Goal: Information Seeking & Learning: Learn about a topic

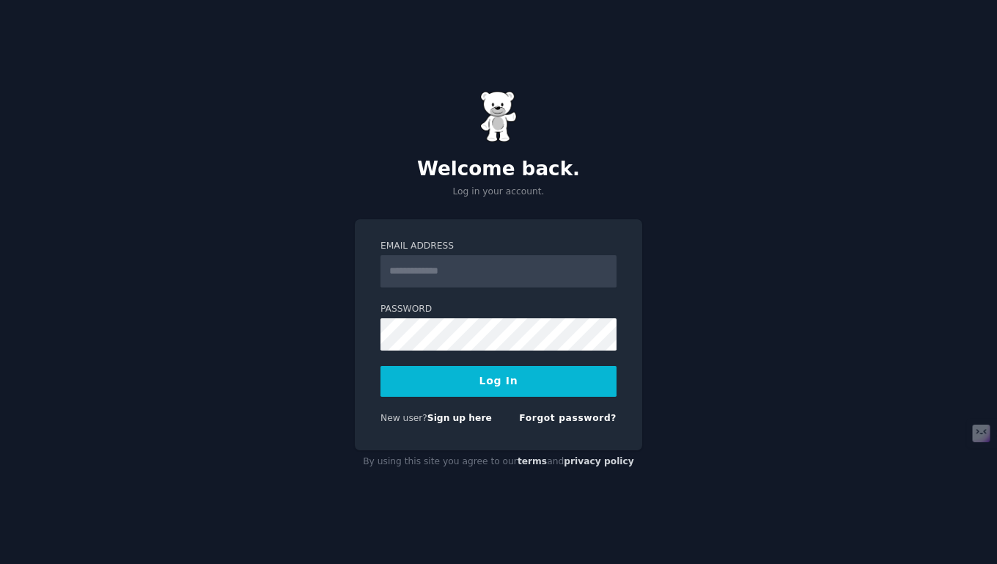
click at [423, 275] on input "Email Address" at bounding box center [498, 271] width 236 height 32
type input "**********"
click at [471, 379] on button "Log In" at bounding box center [498, 381] width 236 height 31
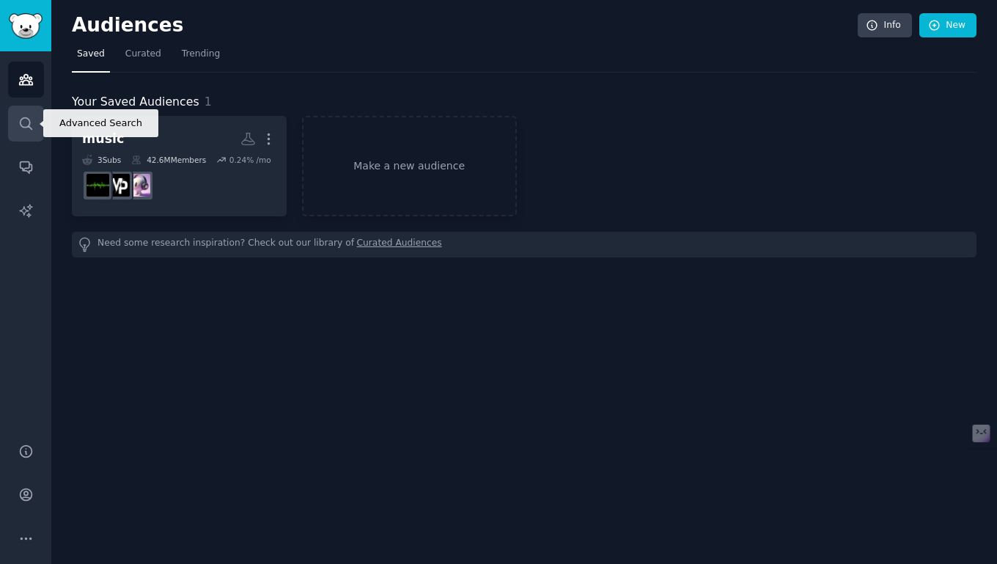
click at [35, 119] on link "Search" at bounding box center [26, 124] width 36 height 36
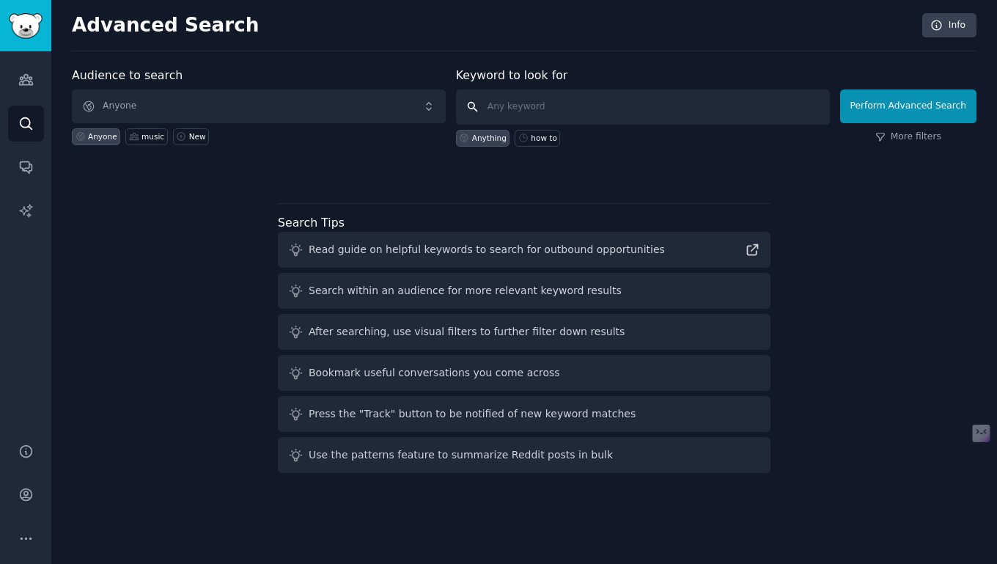
click at [521, 105] on input "text" at bounding box center [643, 106] width 374 height 35
type input "weight loss"
click button "Perform Advanced Search" at bounding box center [908, 106] width 136 height 34
click at [29, 77] on icon "Sidebar" at bounding box center [25, 80] width 13 height 10
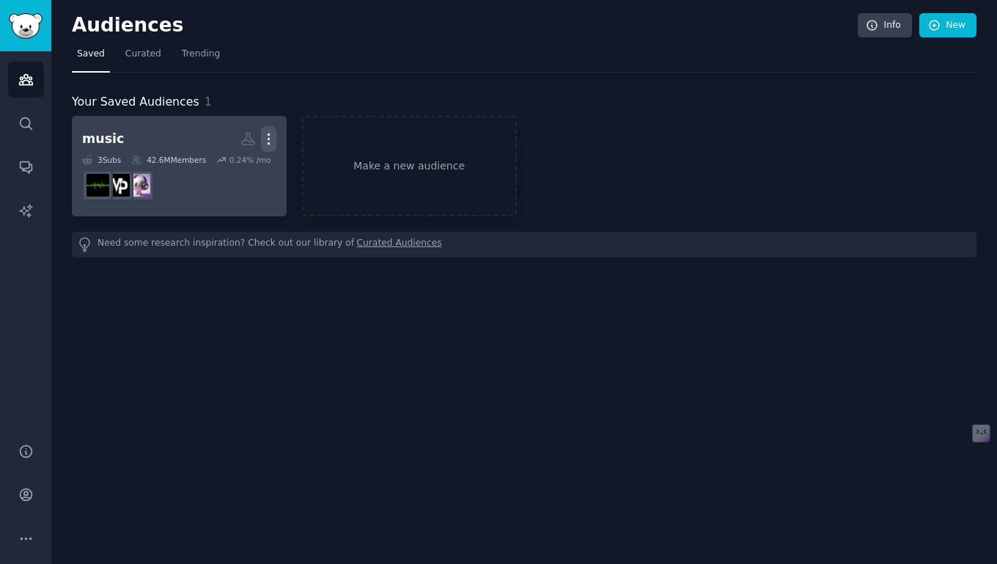
click at [268, 134] on icon "button" at bounding box center [268, 139] width 1 height 10
click at [237, 169] on p "Delete" at bounding box center [229, 169] width 34 height 15
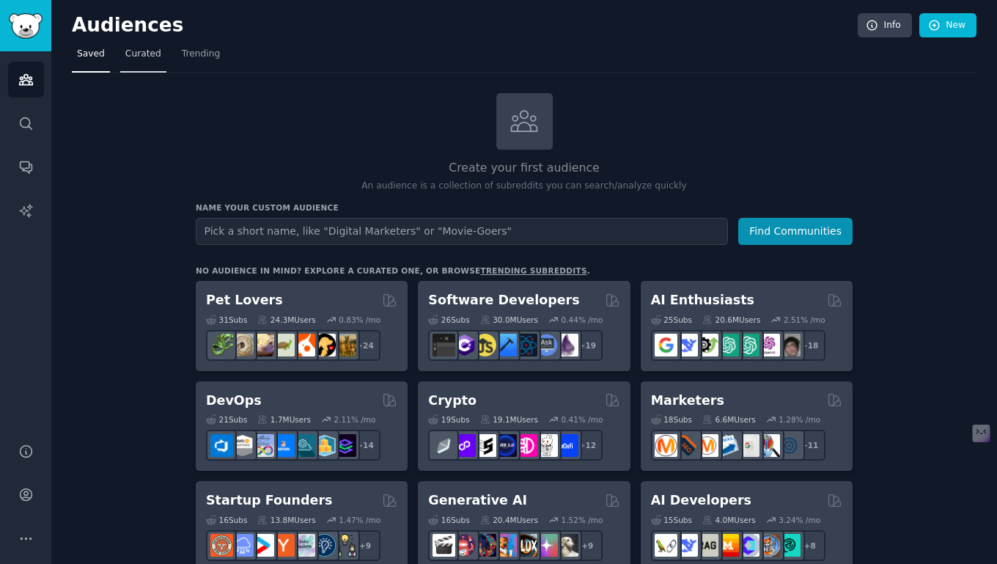
click at [139, 59] on span "Curated" at bounding box center [143, 54] width 36 height 13
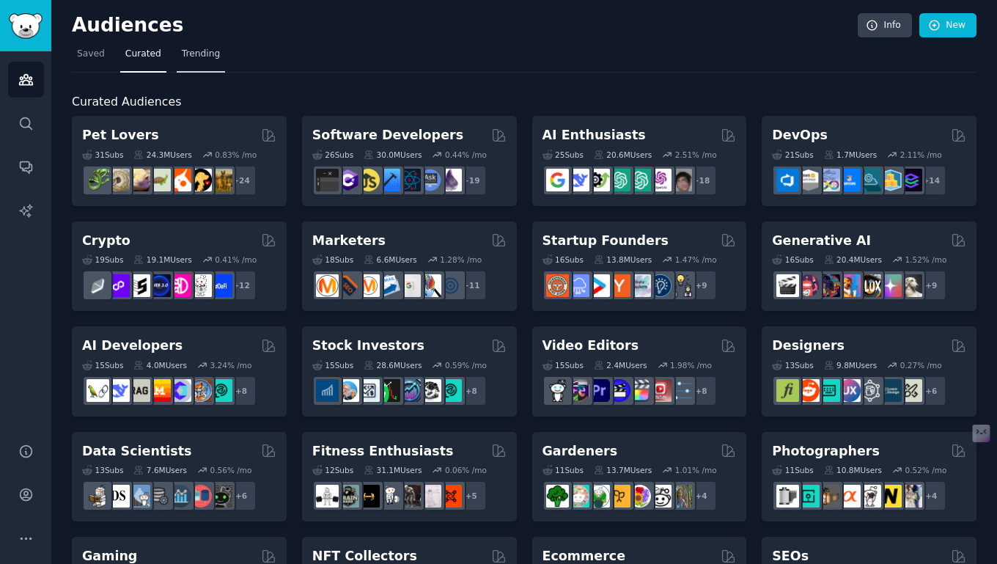
click at [189, 53] on span "Trending" at bounding box center [201, 54] width 38 height 13
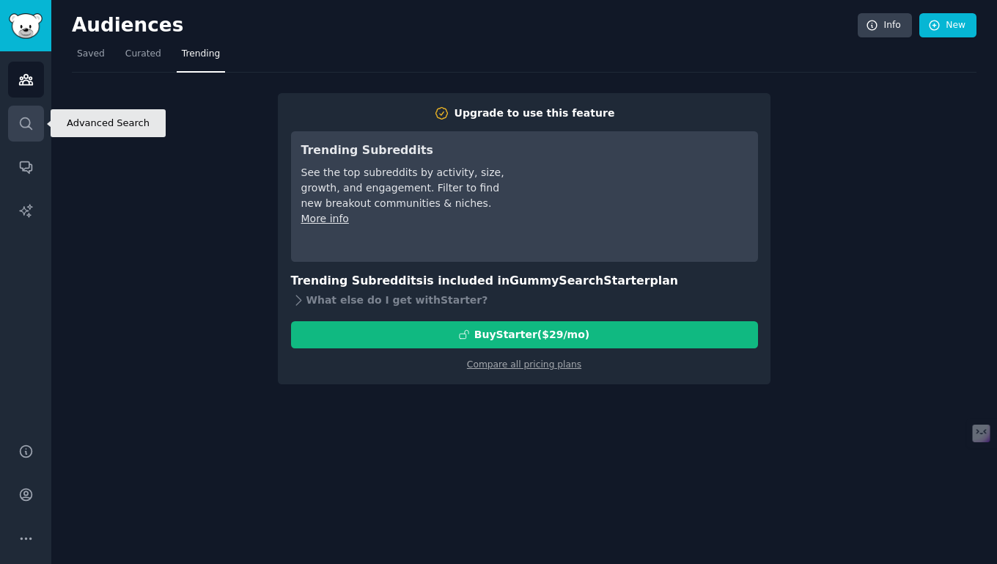
click at [29, 123] on icon "Sidebar" at bounding box center [26, 123] width 12 height 12
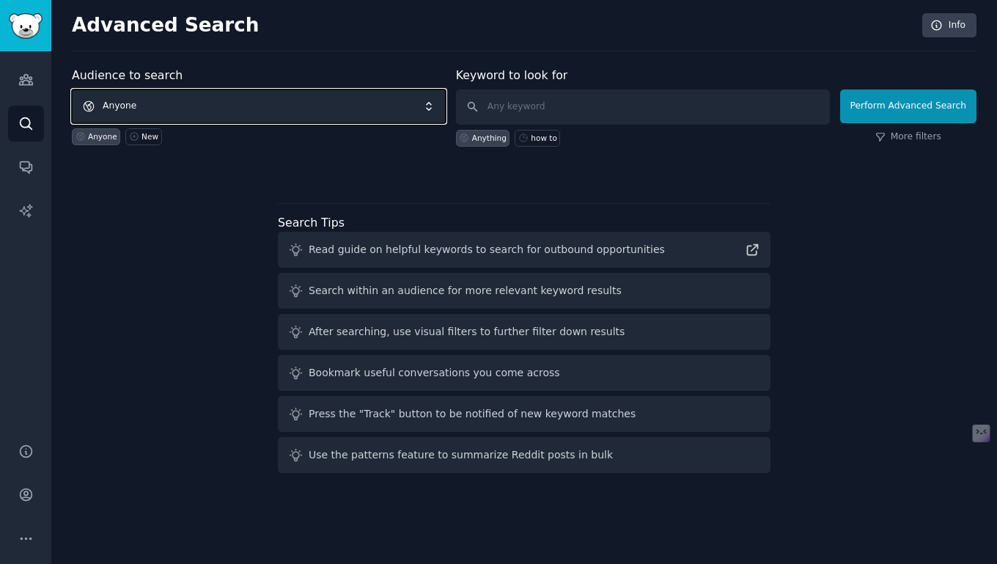
click at [187, 96] on span "Anyone" at bounding box center [259, 106] width 374 height 34
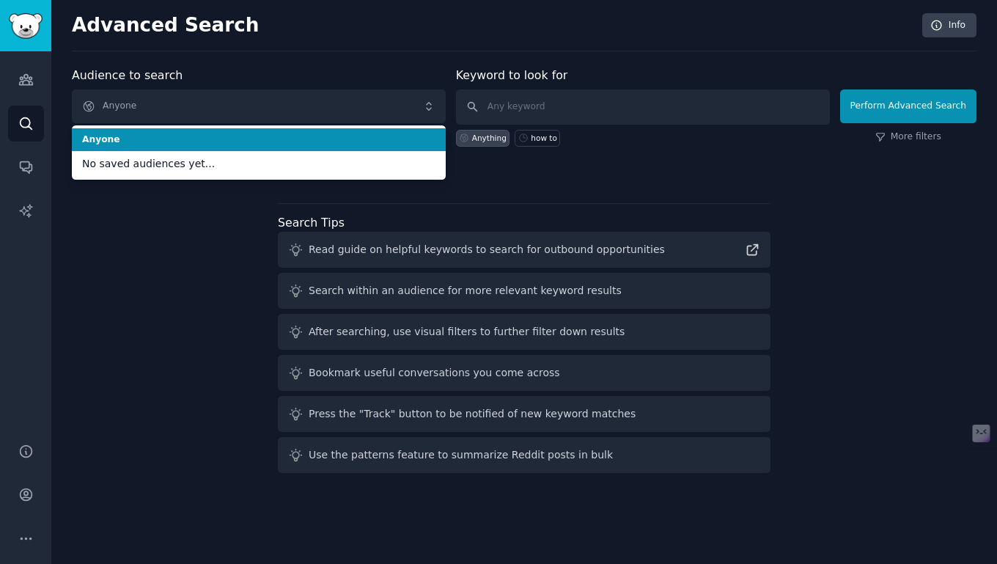
click at [260, 62] on div "Advanced Search Info Audience to search Anyone Anyone No saved audiences yet...…" at bounding box center [524, 282] width 946 height 564
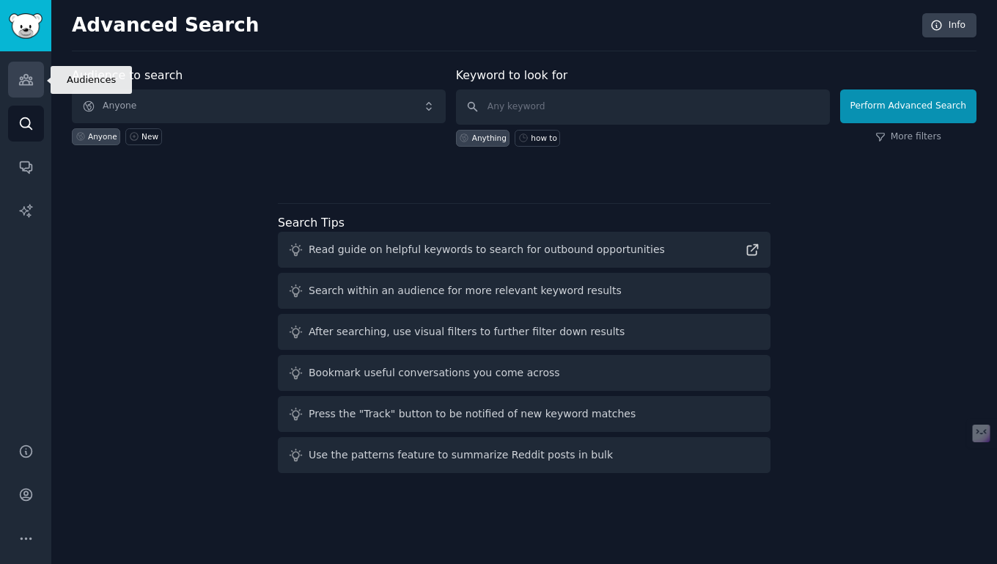
click at [19, 78] on icon "Sidebar" at bounding box center [25, 80] width 13 height 10
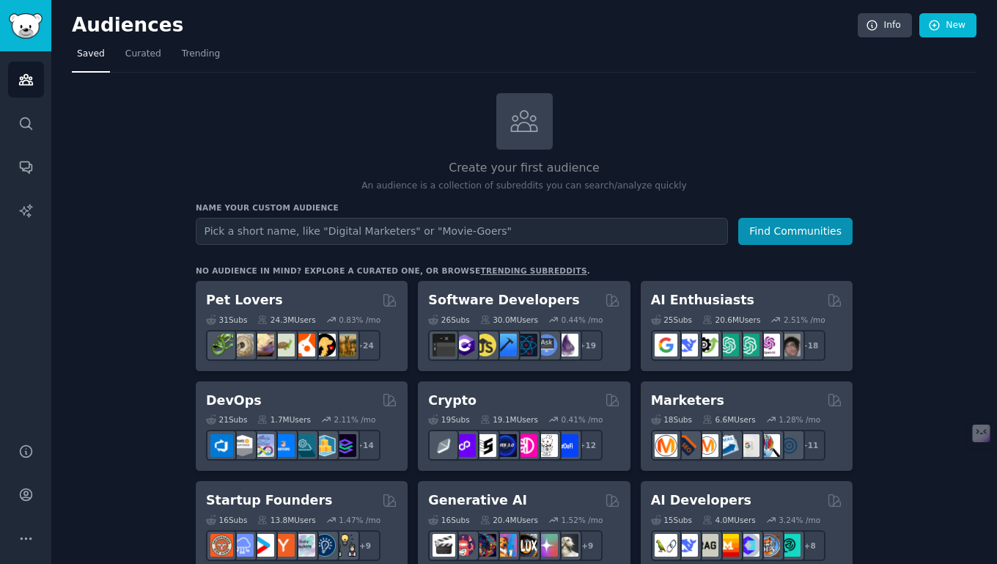
click at [504, 267] on link "trending subreddits" at bounding box center [533, 270] width 106 height 9
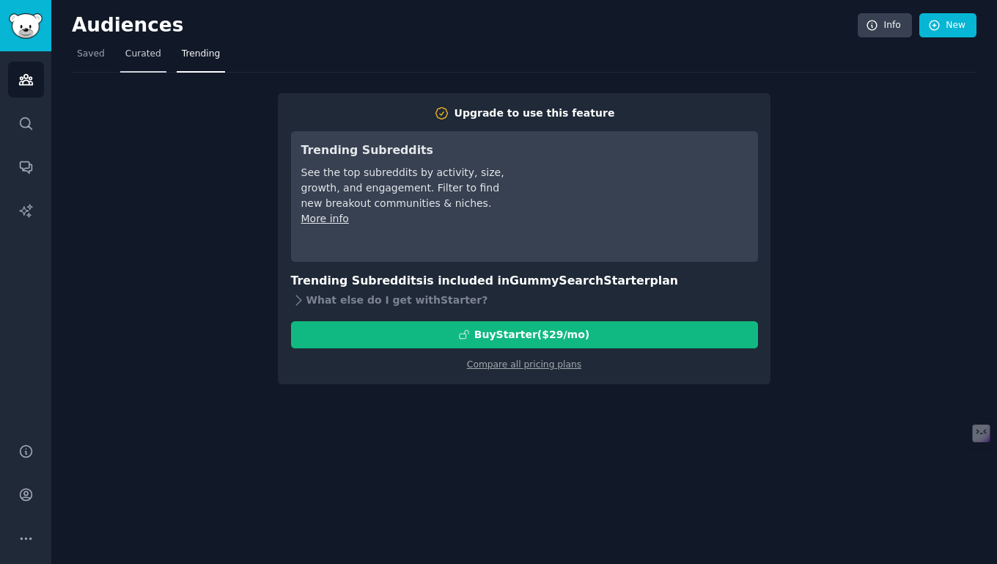
click at [152, 59] on span "Curated" at bounding box center [143, 54] width 36 height 13
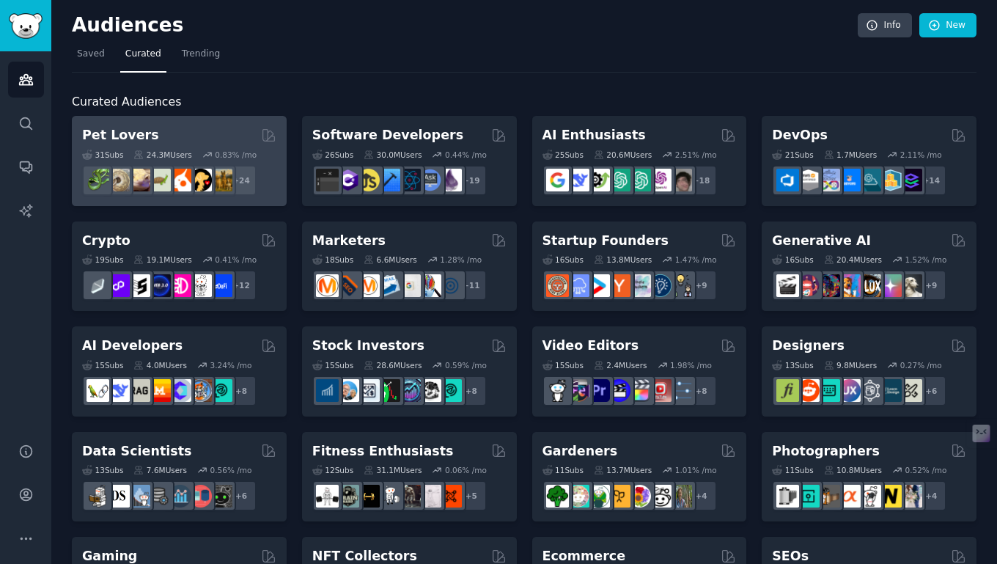
click at [168, 138] on div "Pet Lovers" at bounding box center [179, 135] width 194 height 18
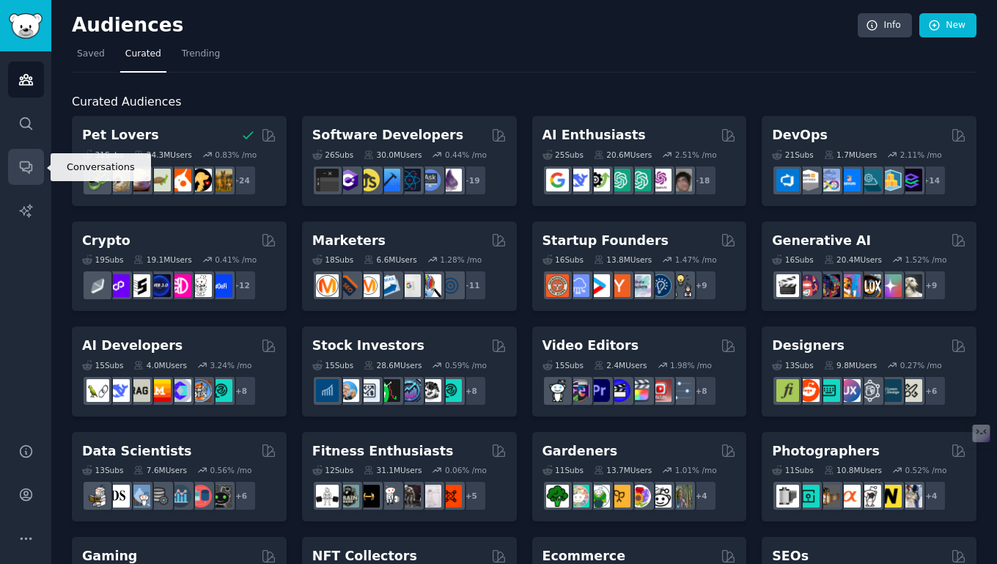
click at [28, 173] on icon "Sidebar" at bounding box center [25, 166] width 15 height 15
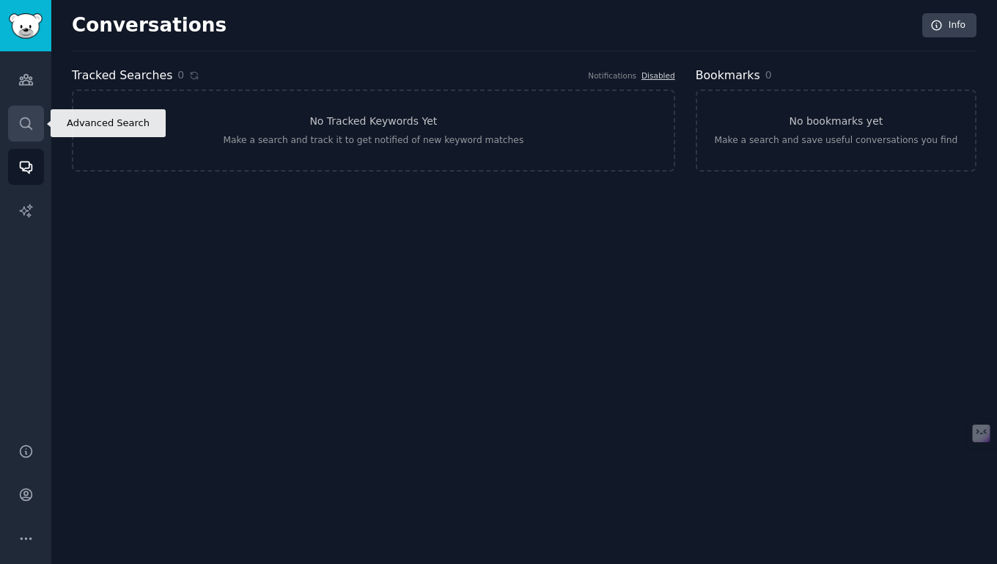
click at [27, 127] on icon "Sidebar" at bounding box center [25, 123] width 15 height 15
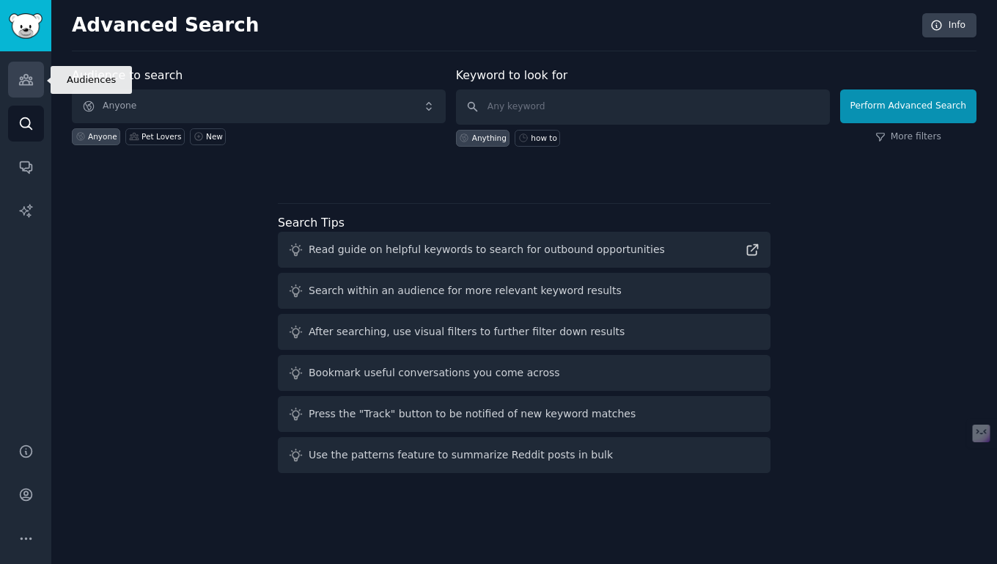
click at [29, 88] on link "Audiences" at bounding box center [26, 80] width 36 height 36
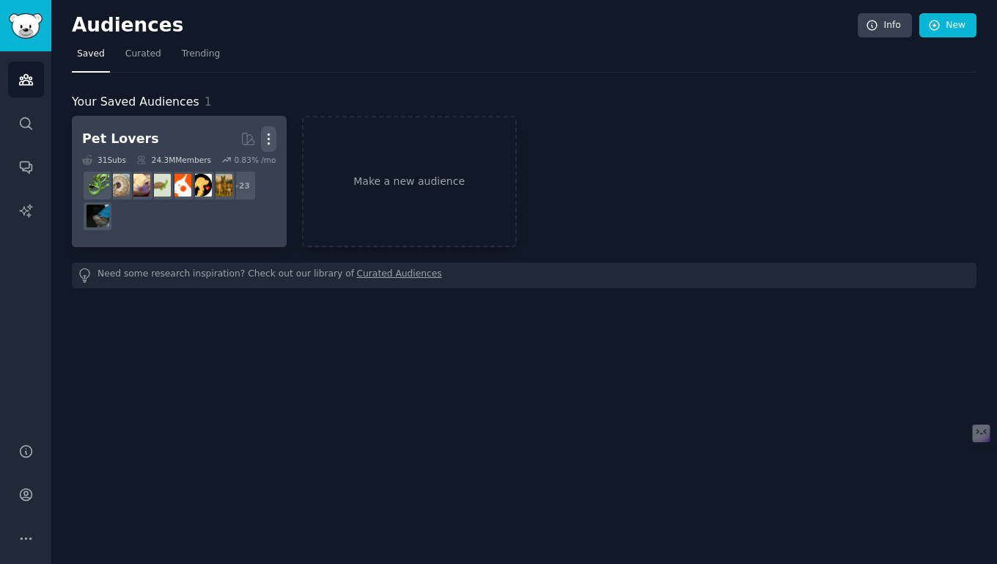
click at [275, 132] on icon "button" at bounding box center [268, 138] width 15 height 15
click at [245, 172] on div "Delete" at bounding box center [218, 170] width 70 height 31
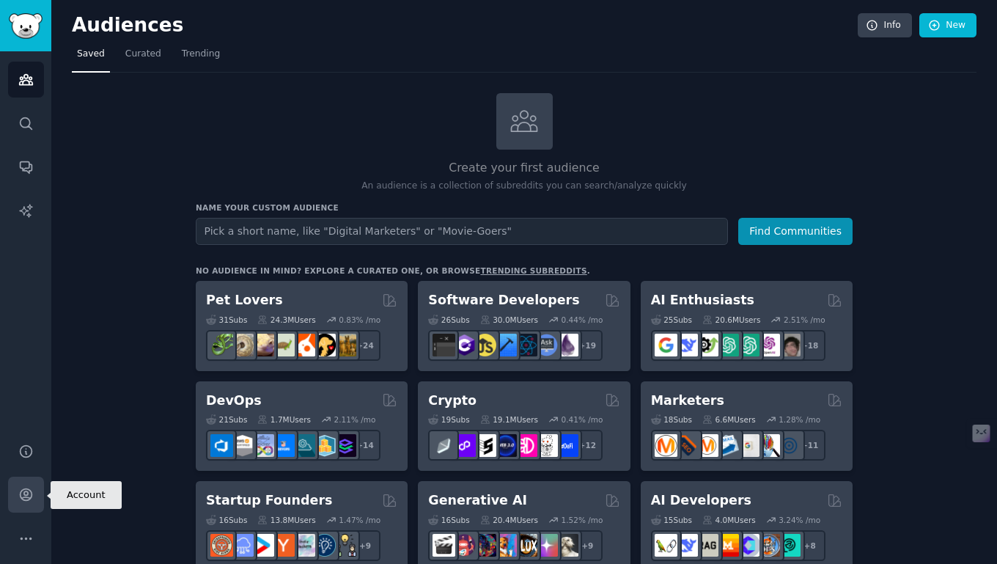
click at [25, 487] on icon "Sidebar" at bounding box center [25, 494] width 15 height 15
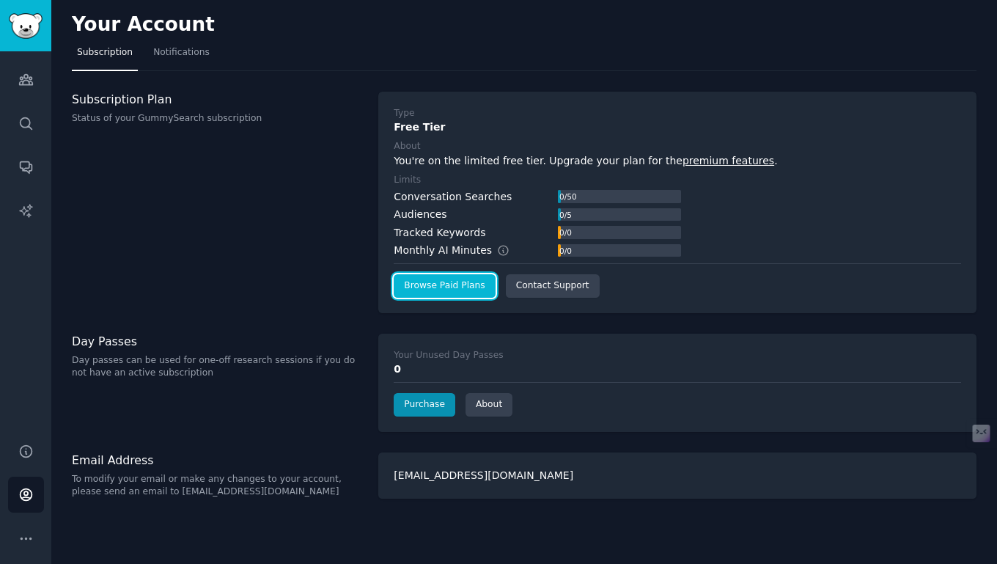
click at [460, 287] on link "Browse Paid Plans" at bounding box center [444, 285] width 101 height 23
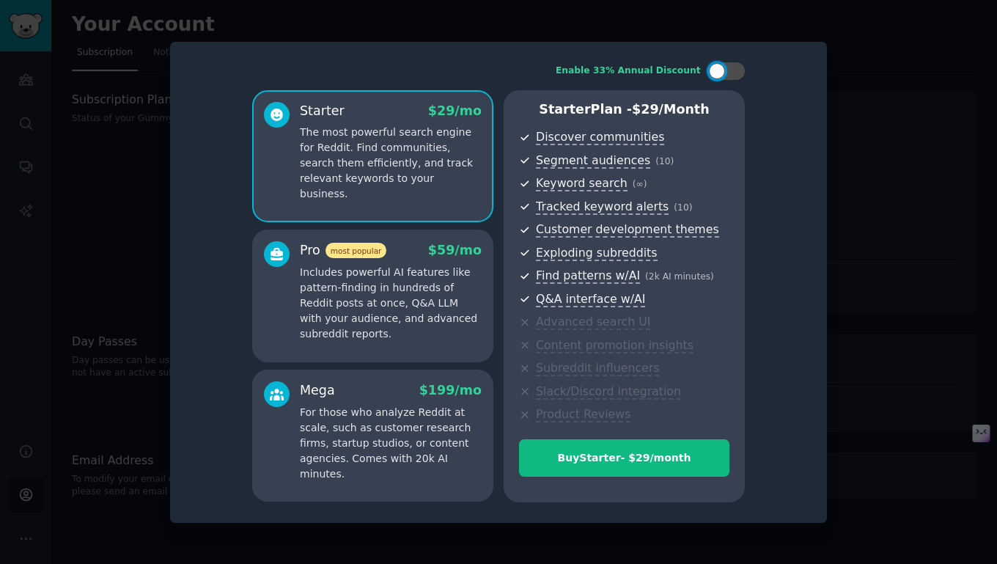
click at [864, 275] on div at bounding box center [498, 282] width 997 height 564
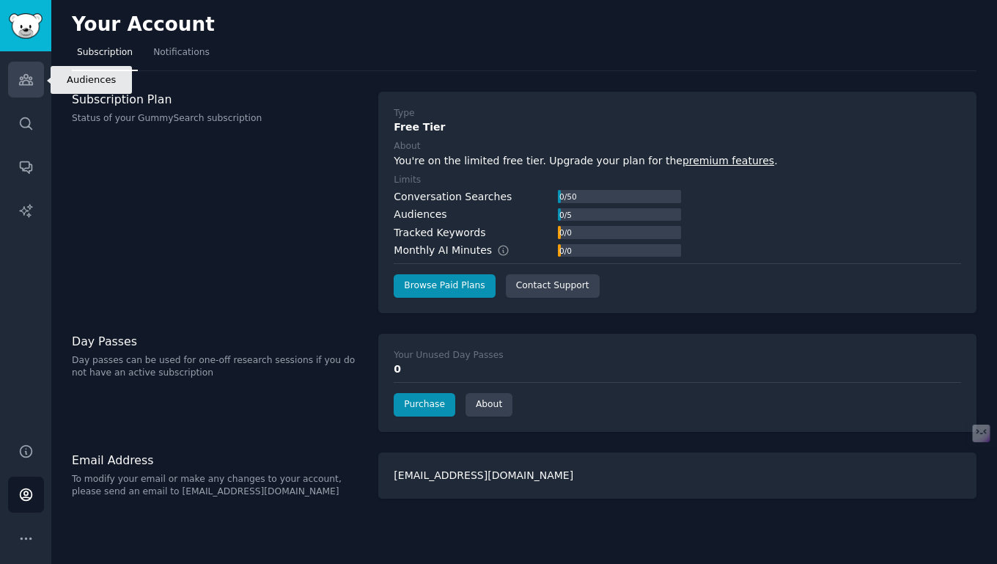
click at [23, 78] on icon "Sidebar" at bounding box center [25, 79] width 15 height 15
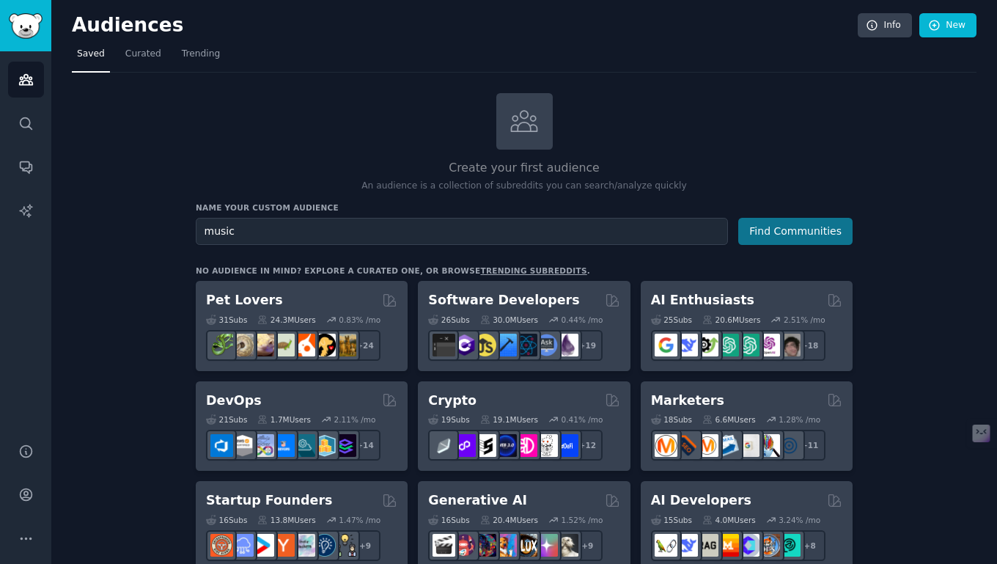
type input "music"
click at [807, 232] on button "Find Communities" at bounding box center [795, 231] width 114 height 27
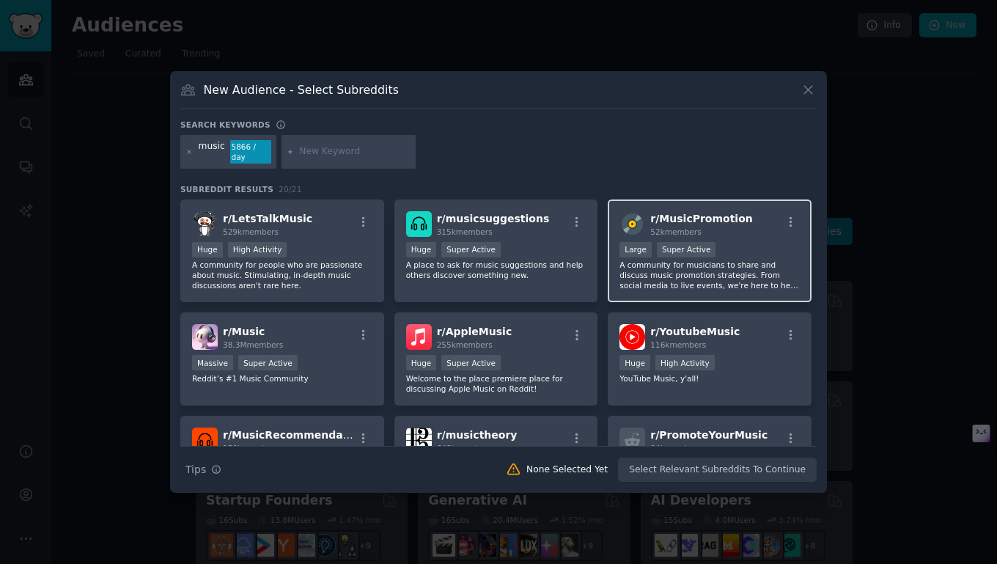
click at [711, 273] on p "A community for musicians to share and discuss music promotion strategies. From…" at bounding box center [709, 275] width 180 height 31
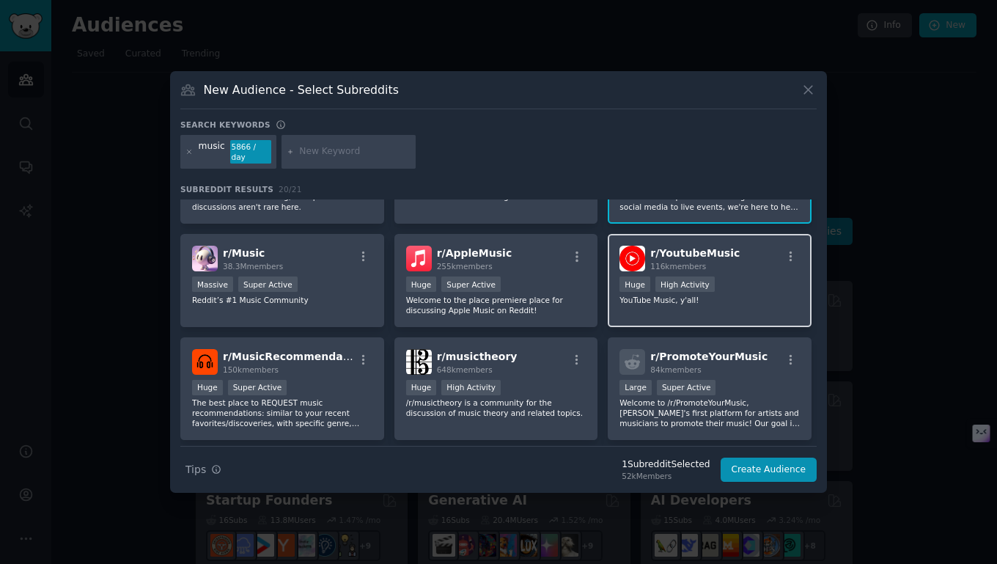
scroll to position [95, 0]
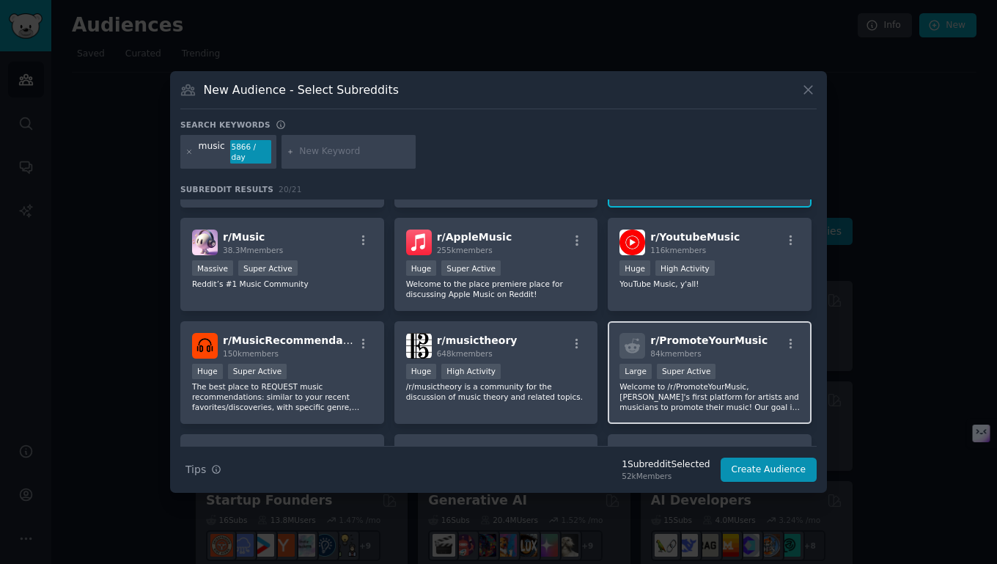
click at [718, 381] on p "Welcome to /r/PromoteYourMusic, [PERSON_NAME]'s first platform for artists and …" at bounding box center [709, 396] width 180 height 31
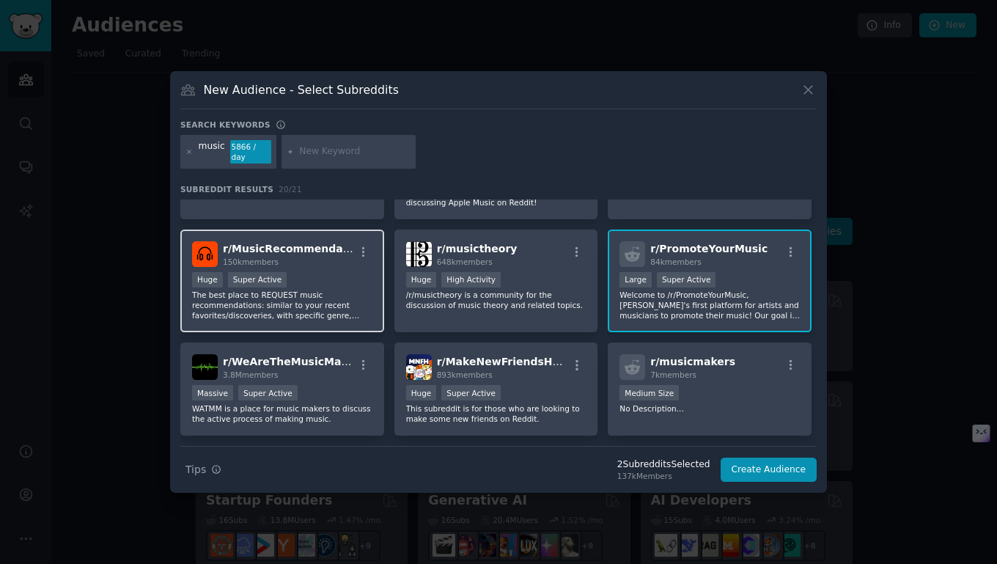
scroll to position [222, 0]
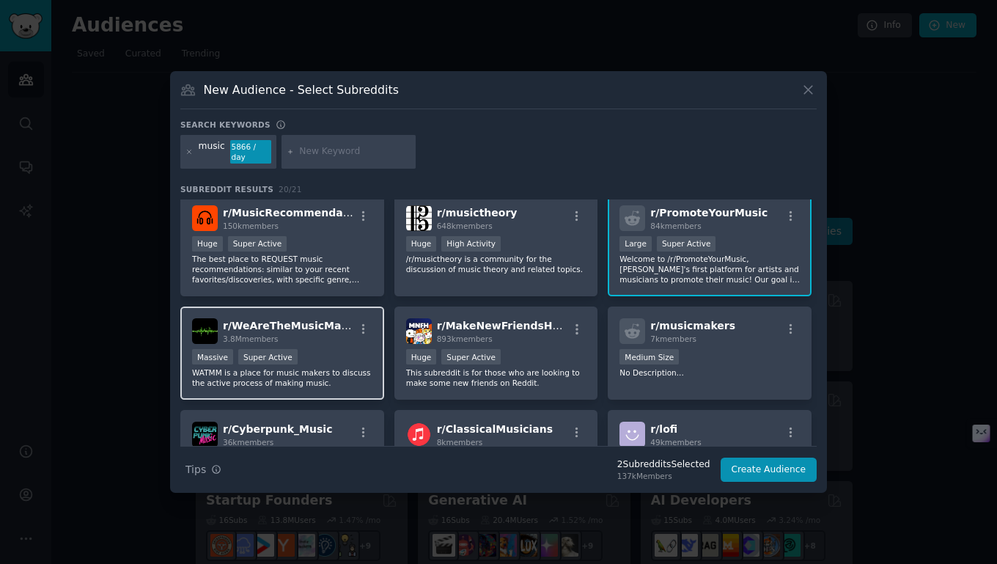
click at [337, 352] on div "Massive Super Active" at bounding box center [282, 358] width 180 height 18
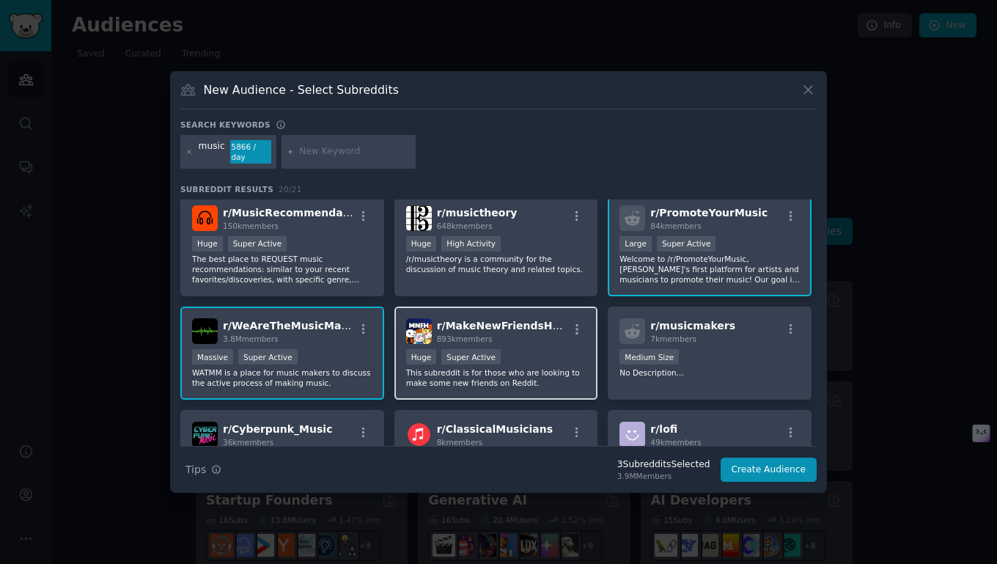
scroll to position [306, 0]
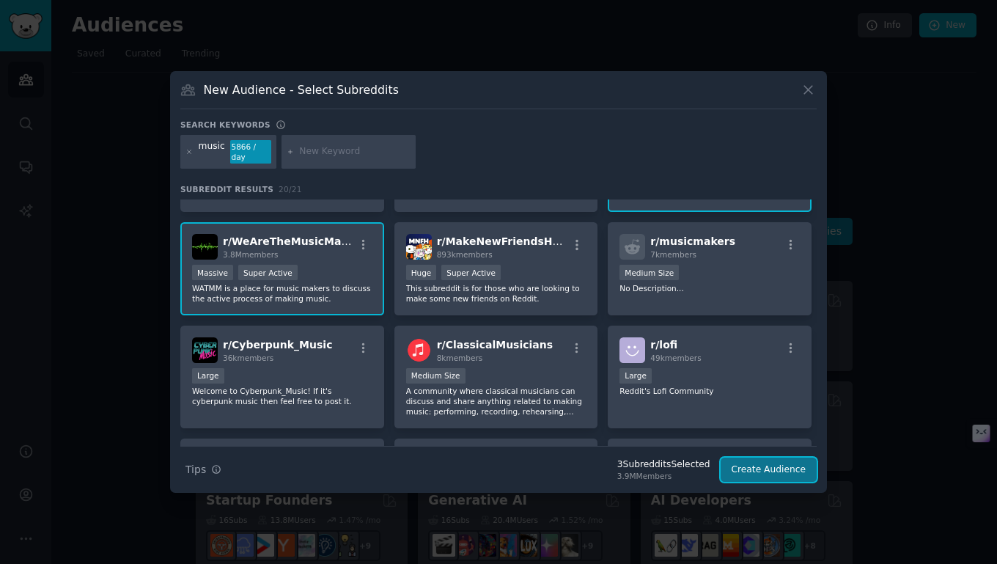
click at [781, 466] on button "Create Audience" at bounding box center [769, 469] width 97 height 25
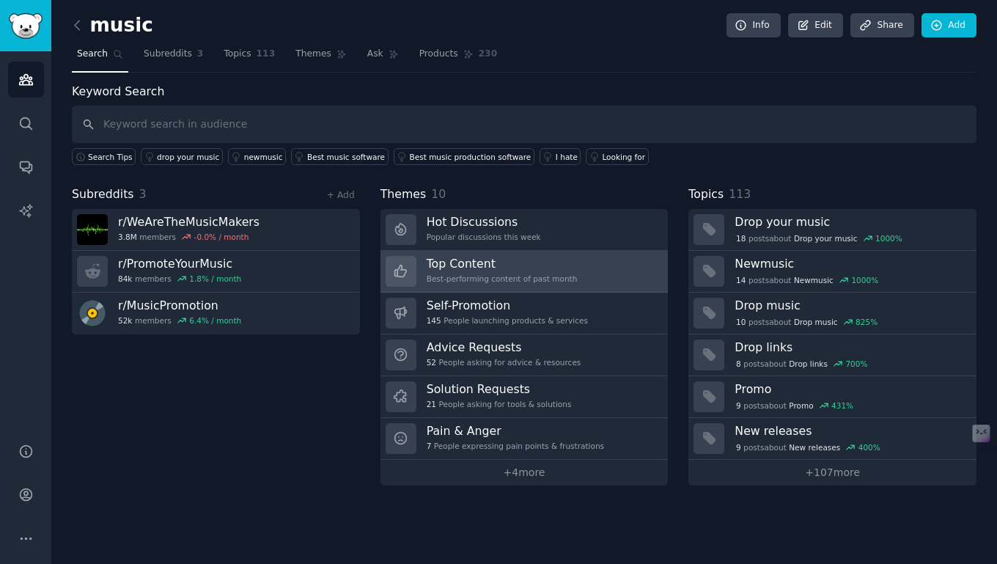
click at [496, 269] on h3 "Top Content" at bounding box center [502, 263] width 151 height 15
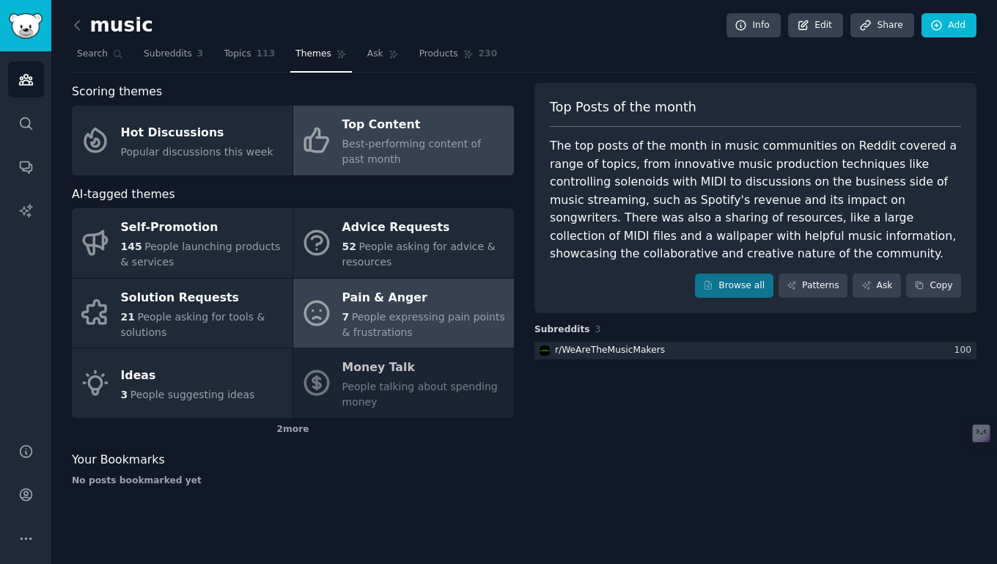
click at [409, 318] on span "People expressing pain points & frustrations" at bounding box center [423, 324] width 163 height 27
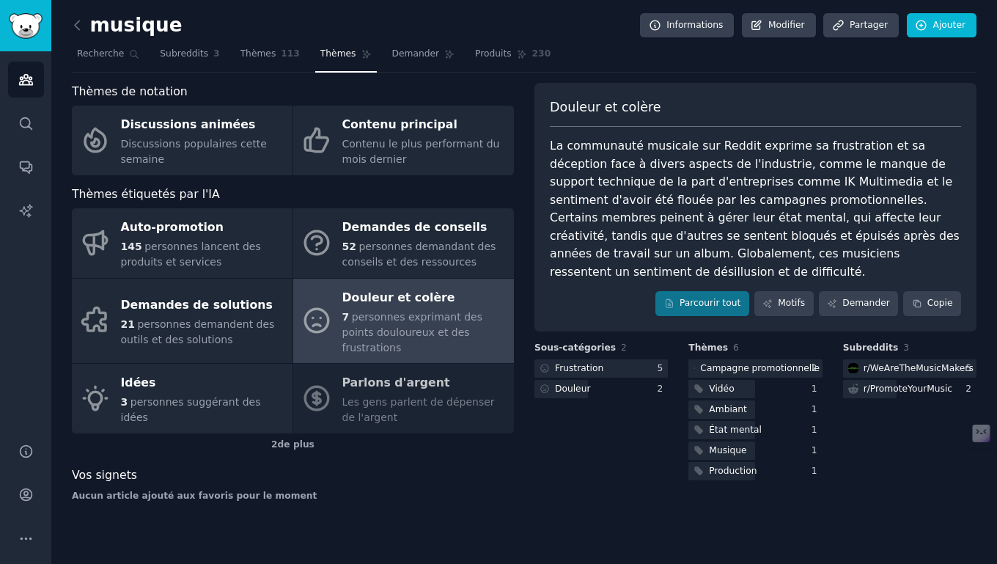
click at [647, 196] on font "La communauté musicale sur Reddit exprime sa frustration et sa déception face à…" at bounding box center [756, 209] width 413 height 140
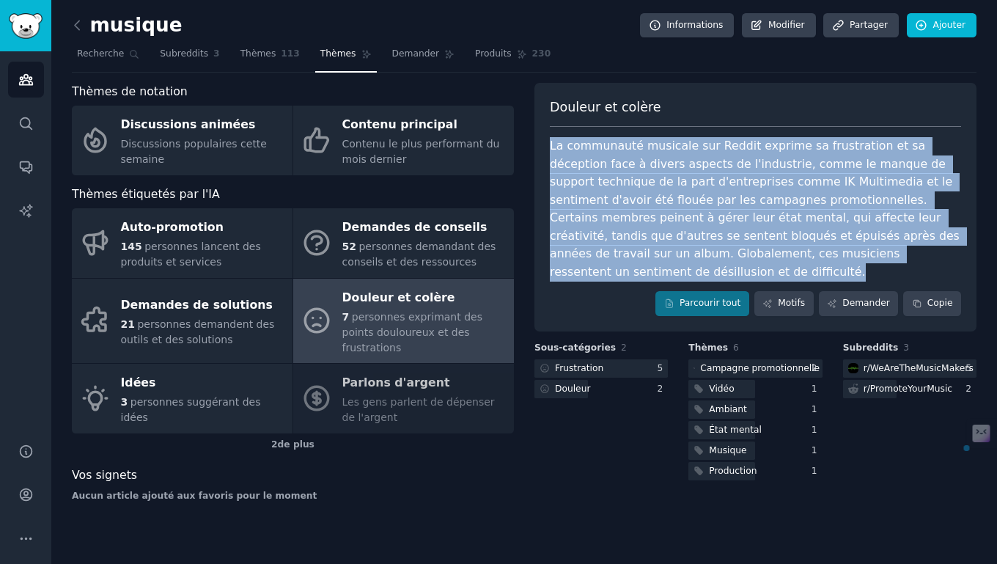
drag, startPoint x: 551, startPoint y: 145, endPoint x: 924, endPoint y: 260, distance: 391.0
click at [924, 260] on div "La communauté musicale sur Reddit exprime sa frustration et sa déception face à…" at bounding box center [755, 209] width 411 height 144
copy font "La communauté musicale sur Reddit exprime sa frustration et sa déception face à…"
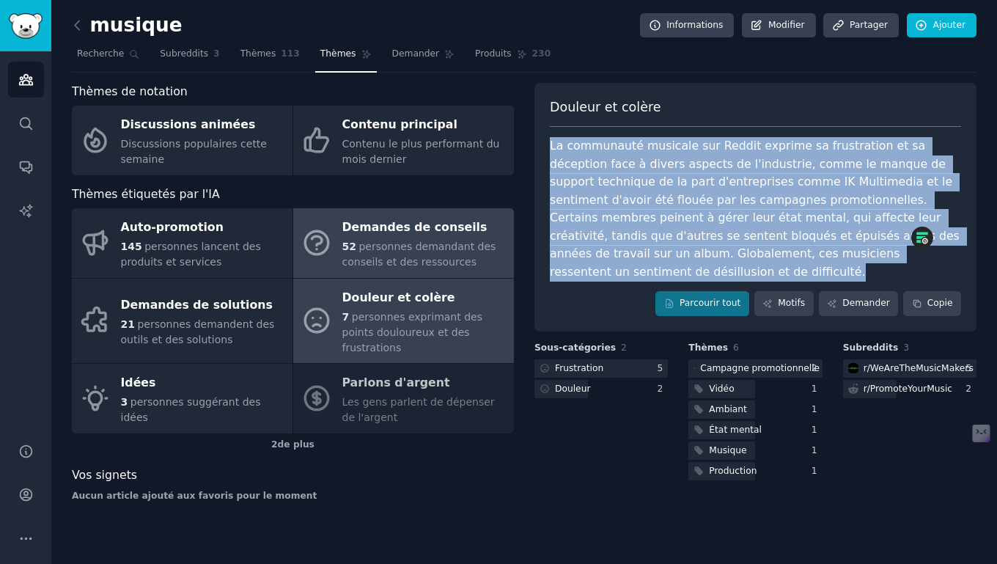
click at [408, 243] on font "personnes demandant des conseils et des ressources" at bounding box center [419, 253] width 154 height 27
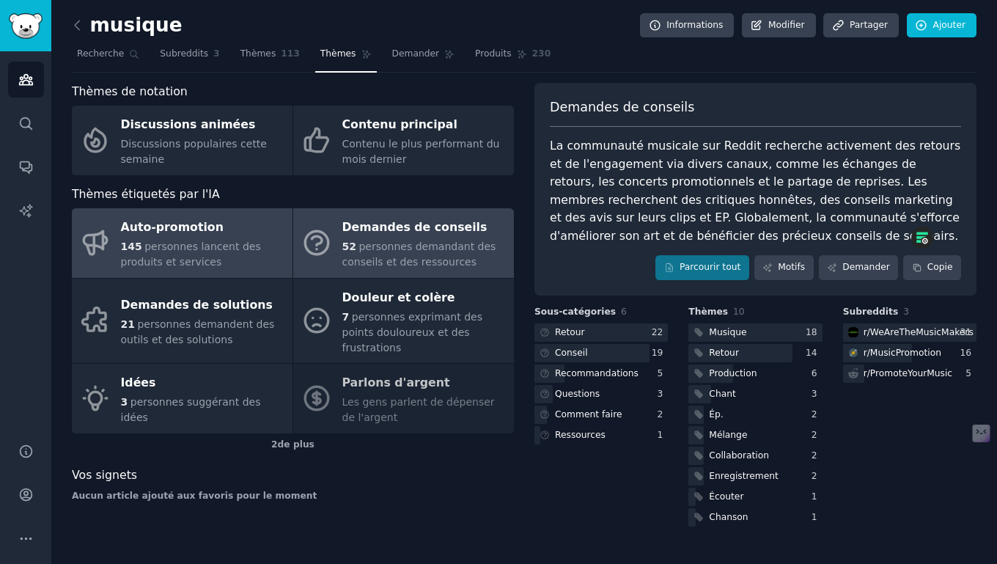
click at [225, 236] on div "Auto-promotion" at bounding box center [203, 227] width 164 height 23
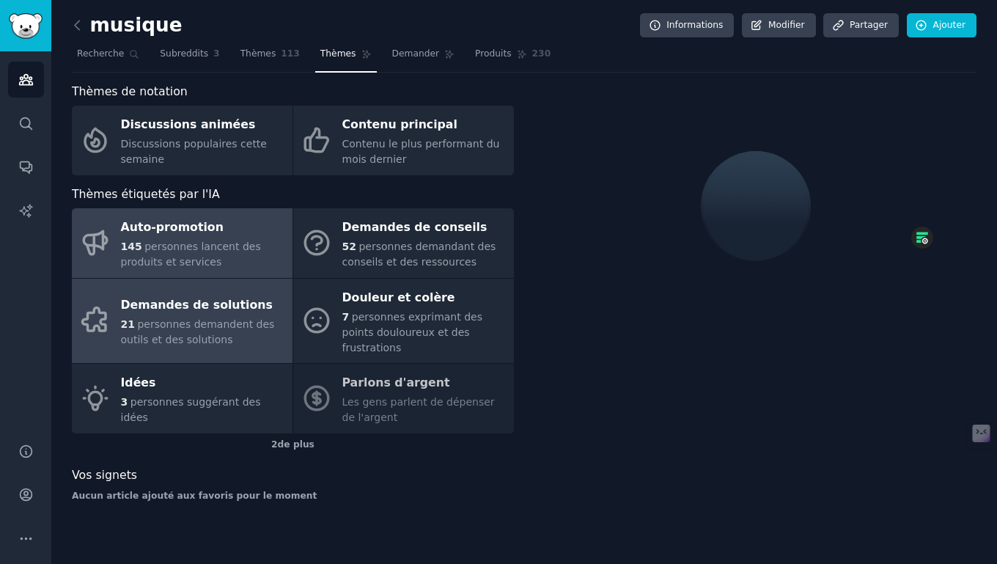
click at [226, 298] on font "Demandes de solutions" at bounding box center [197, 305] width 152 height 14
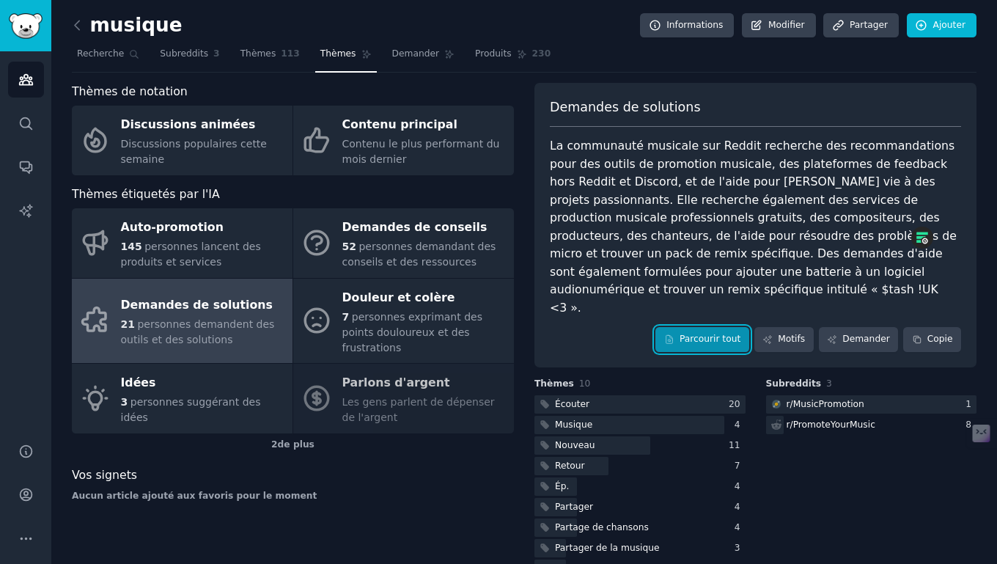
click at [712, 334] on font "Parcourir tout" at bounding box center [710, 339] width 61 height 10
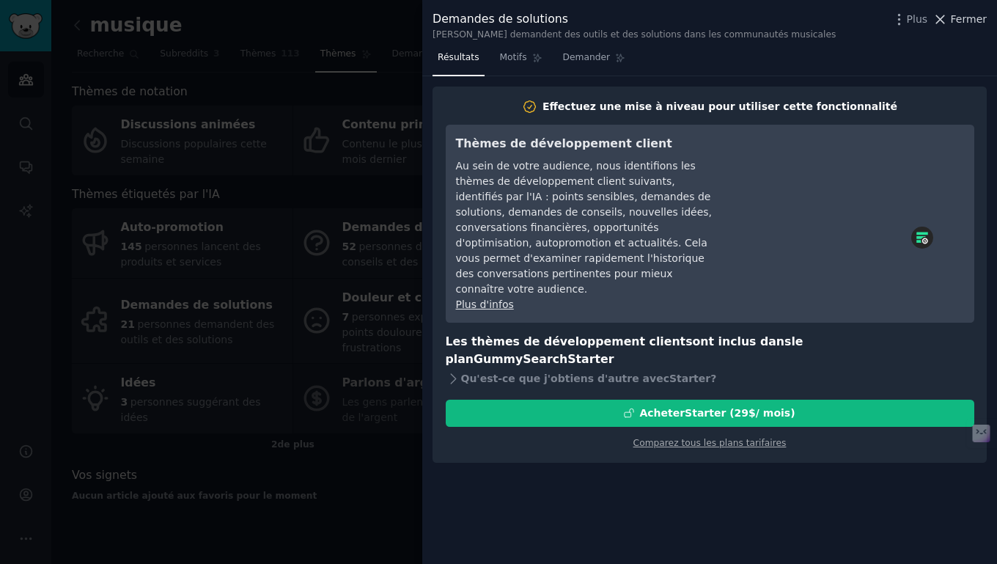
click at [948, 17] on icon at bounding box center [940, 19] width 15 height 15
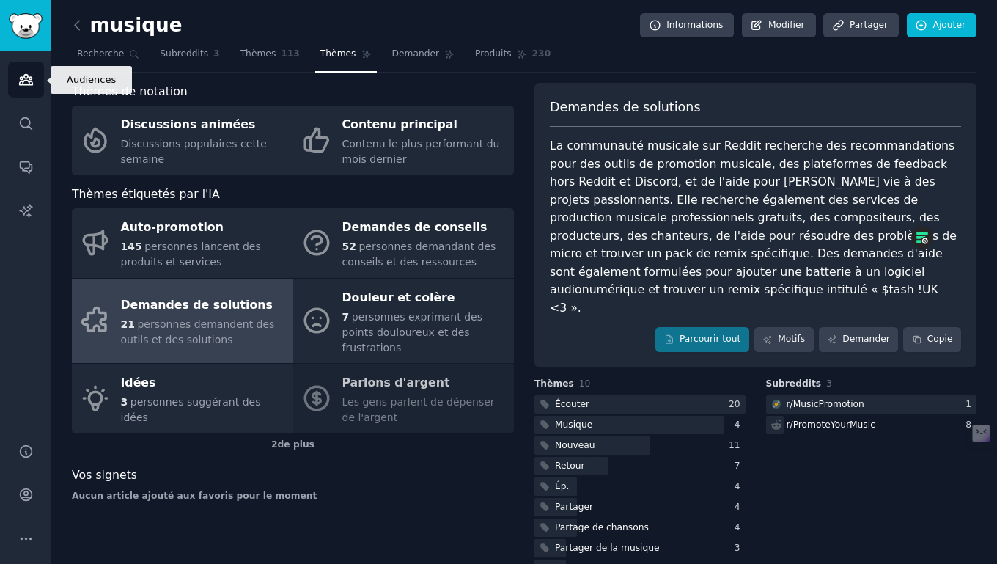
click at [34, 83] on link "Publics" at bounding box center [26, 80] width 36 height 36
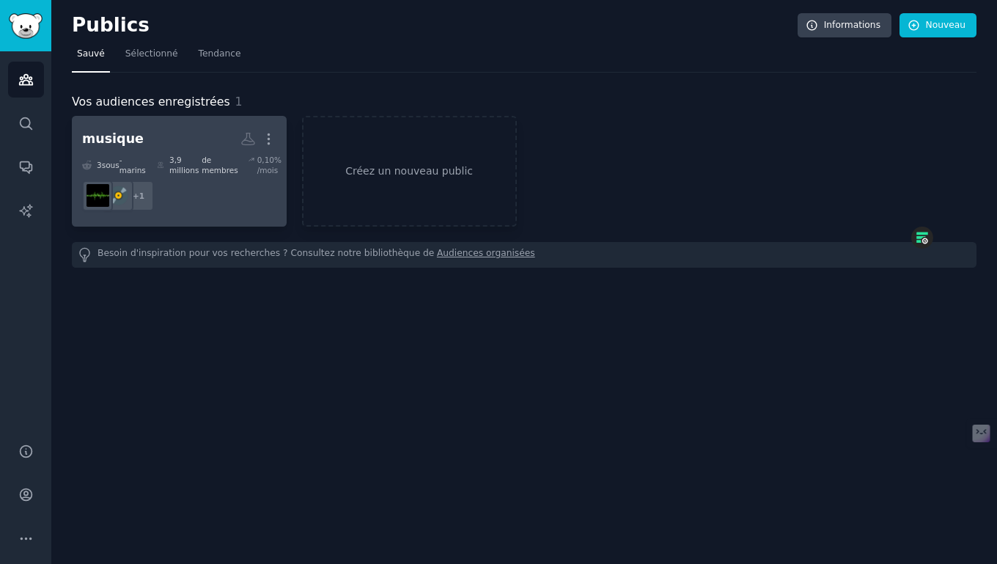
click at [188, 134] on h2 "musique Plus" at bounding box center [179, 139] width 194 height 26
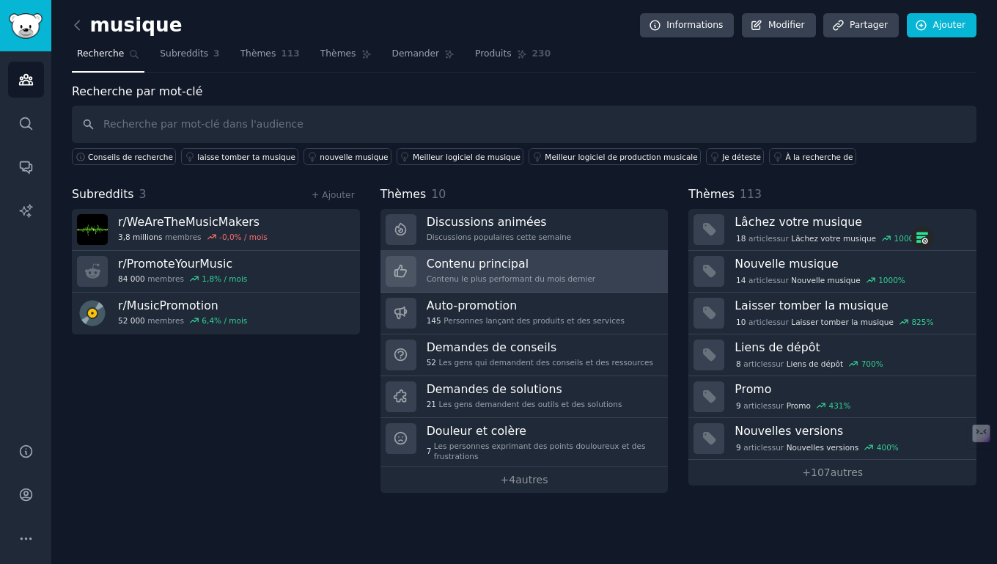
click at [477, 257] on font "Contenu principal" at bounding box center [478, 264] width 102 height 14
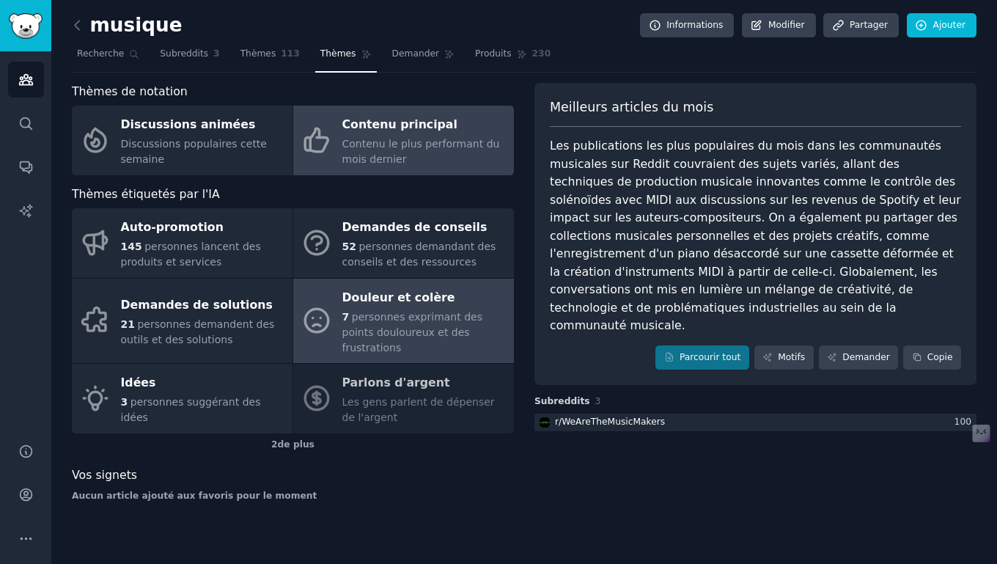
click at [391, 293] on font "Douleur et colère" at bounding box center [398, 297] width 113 height 14
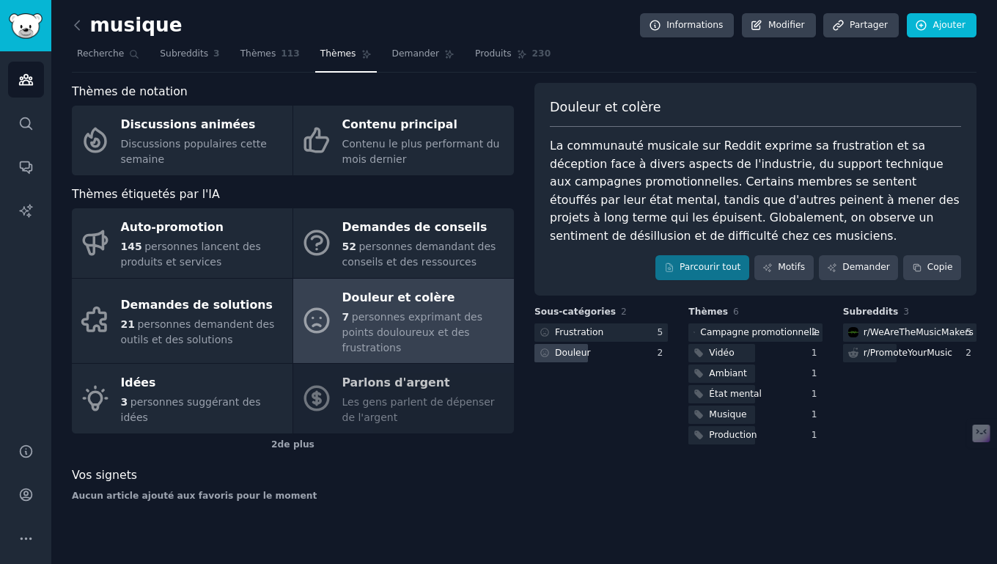
click at [614, 353] on div "Douleur" at bounding box center [600, 353] width 133 height 18
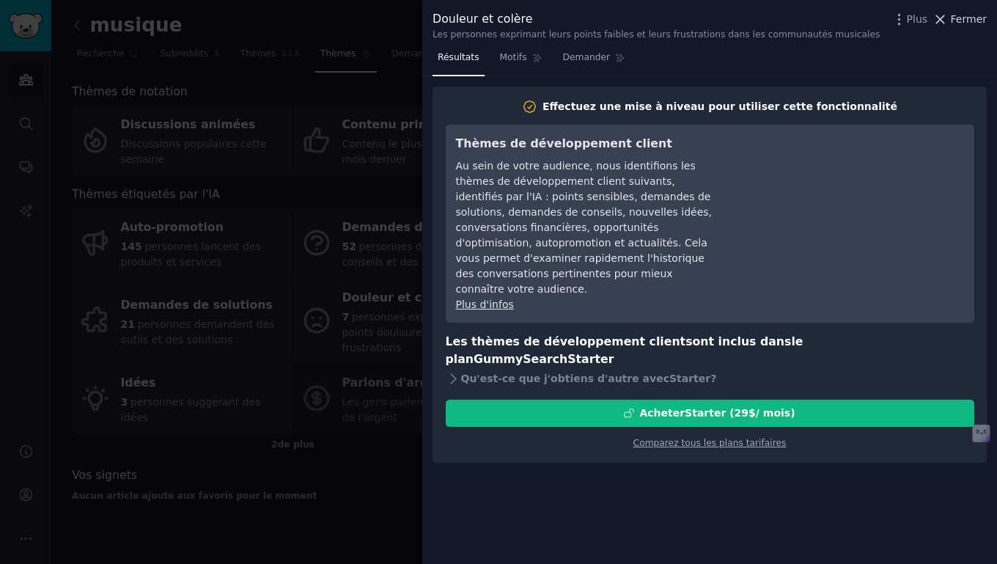
click at [965, 15] on font "Fermer" at bounding box center [969, 19] width 36 height 12
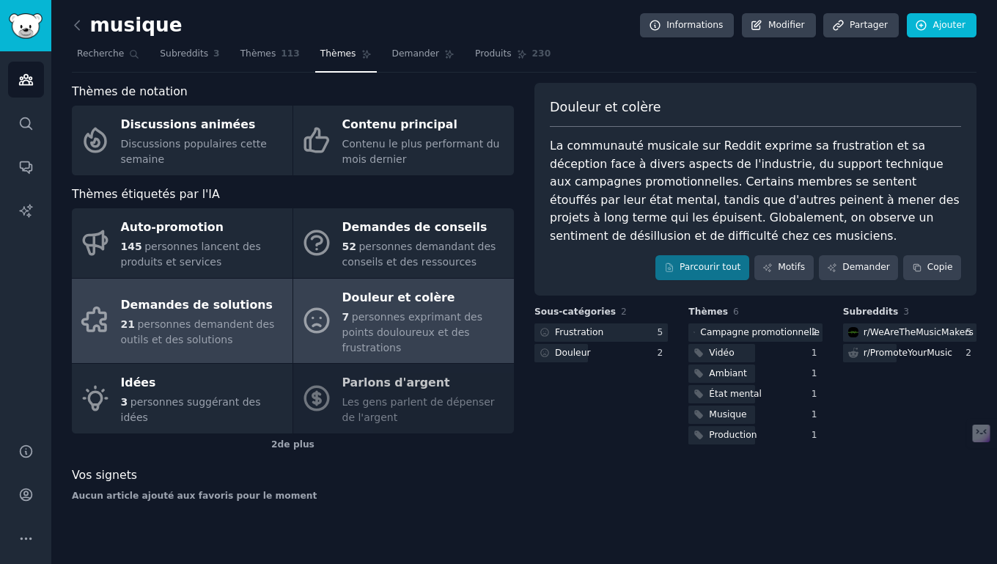
click at [207, 323] on div "21 personnes demandent des outils et des solutions" at bounding box center [203, 332] width 164 height 31
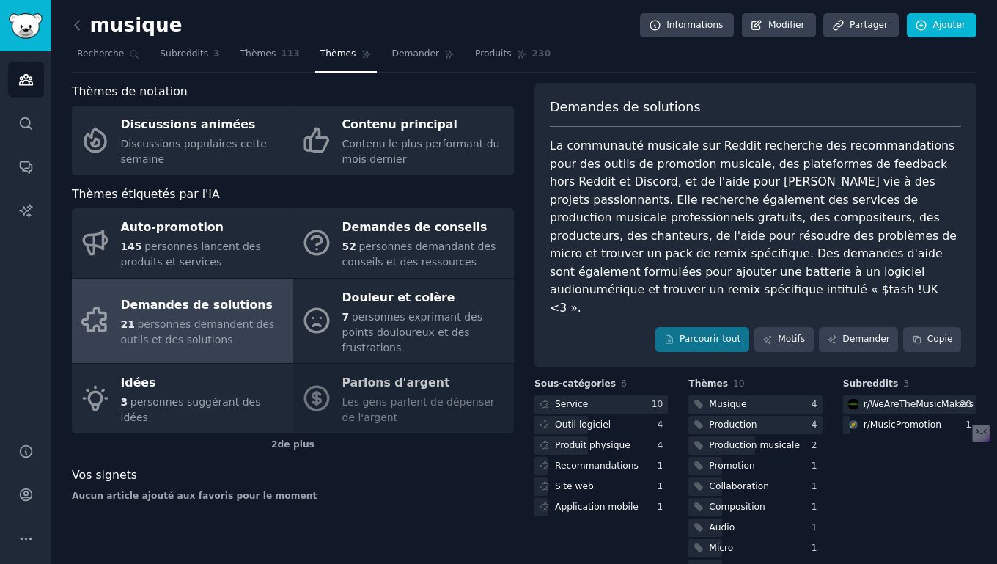
drag, startPoint x: 551, startPoint y: 145, endPoint x: 820, endPoint y: 231, distance: 282.4
click at [816, 236] on font "La communauté musicale sur Reddit recherche des recommandations pour des outils…" at bounding box center [755, 227] width 411 height 176
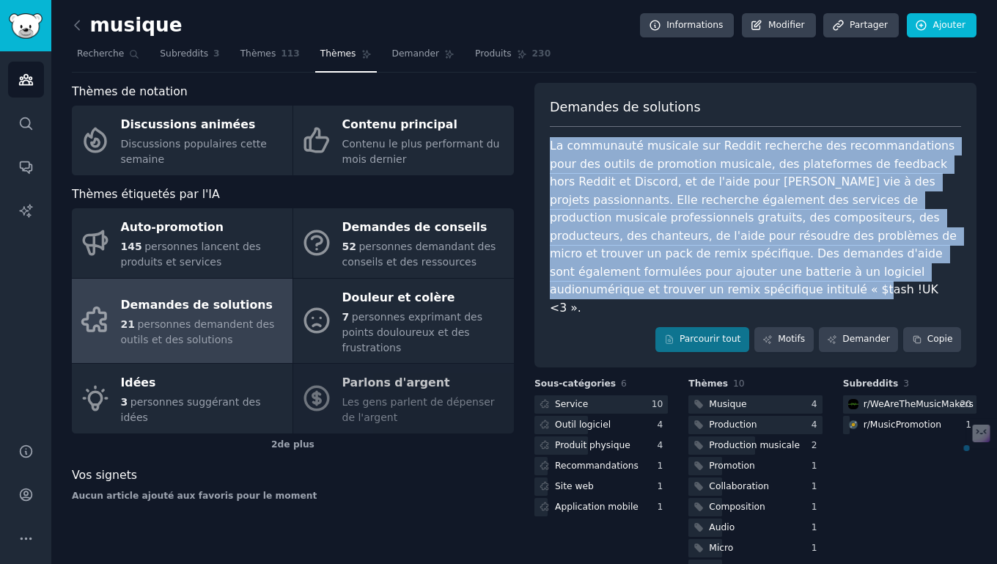
drag, startPoint x: 935, startPoint y: 271, endPoint x: 543, endPoint y: 147, distance: 411.1
click at [543, 147] on div "Demandes de solutions La communauté musicale sur Reddit recherche des recommand…" at bounding box center [755, 225] width 442 height 284
copy font "La communauté musicale sur Reddit recherche des recommandations pour des outils…"
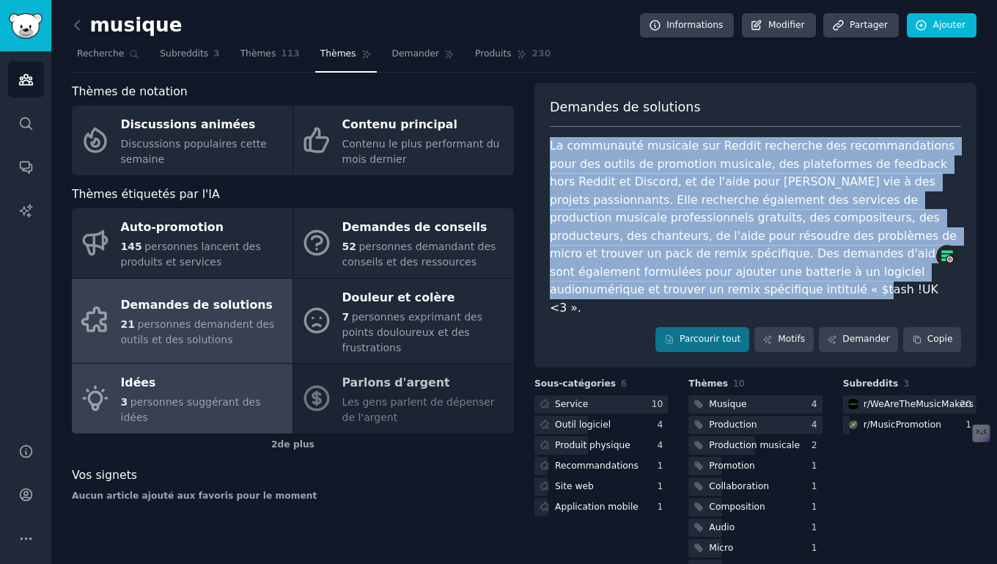
click at [178, 374] on div "Idées" at bounding box center [203, 383] width 164 height 23
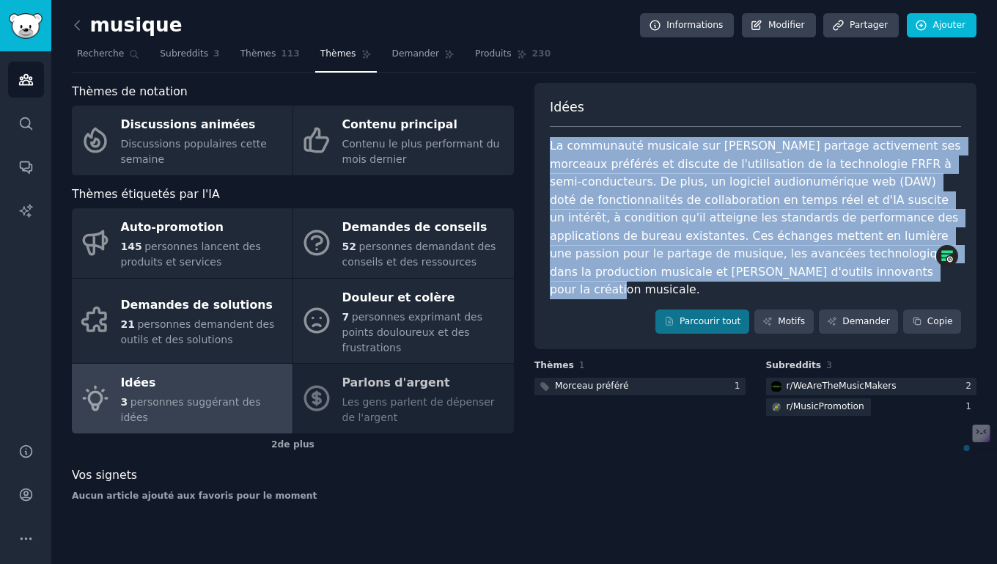
drag, startPoint x: 550, startPoint y: 142, endPoint x: 771, endPoint y: 271, distance: 256.3
click at [771, 271] on div "La communauté musicale sur [PERSON_NAME] partage activement ses morceaux préfér…" at bounding box center [755, 218] width 411 height 162
copy font "La communauté musicale sur [PERSON_NAME] partage activement ses morceaux préfér…"
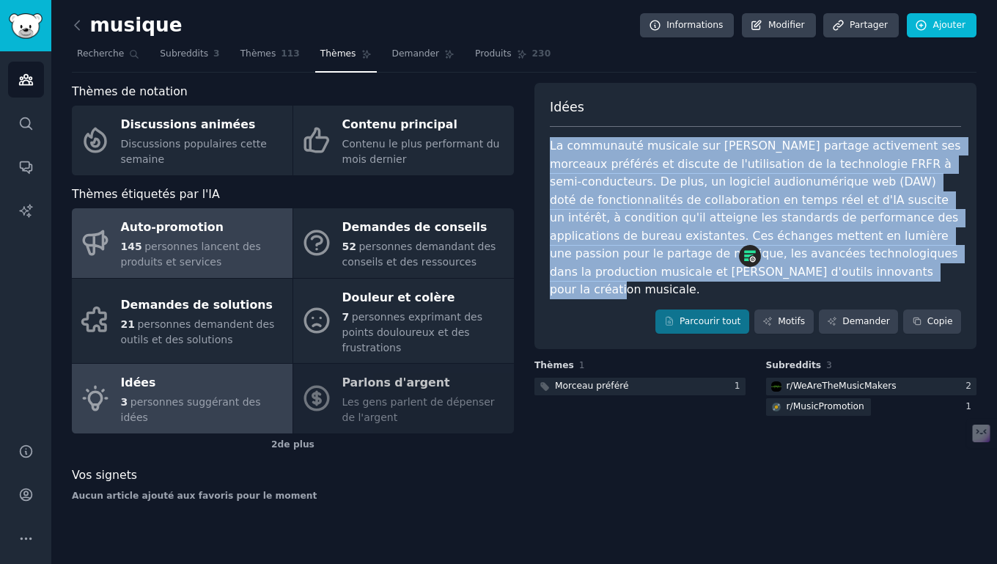
click at [191, 251] on font "personnes lancent des produits et services" at bounding box center [191, 253] width 140 height 27
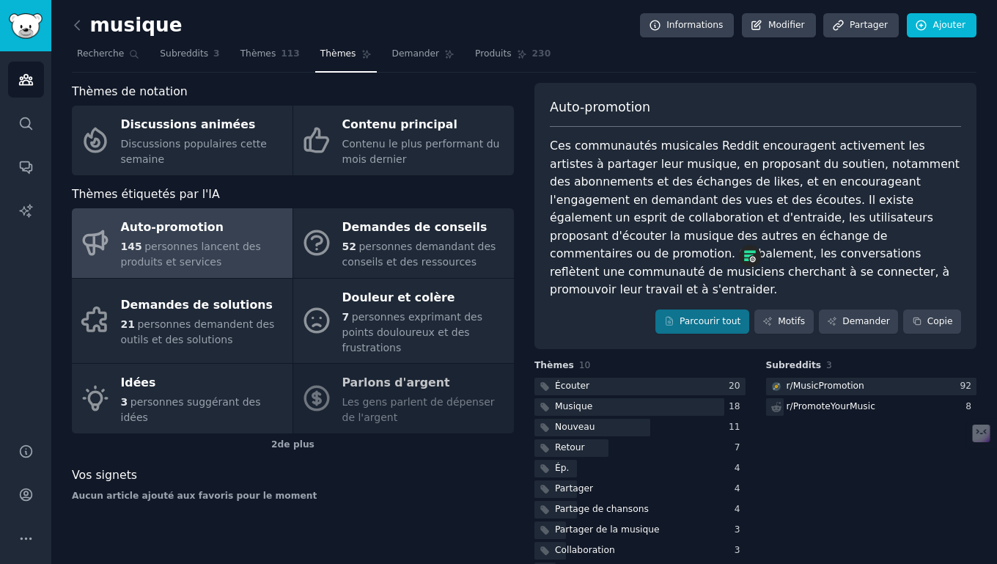
click at [435, 396] on div "Auto-promotion 145 personnes lancent des produits et services Demandes de conse…" at bounding box center [293, 320] width 442 height 225
click at [410, 380] on div "Auto-promotion 145 personnes lancent des produits et services Demandes de conse…" at bounding box center [293, 320] width 442 height 225
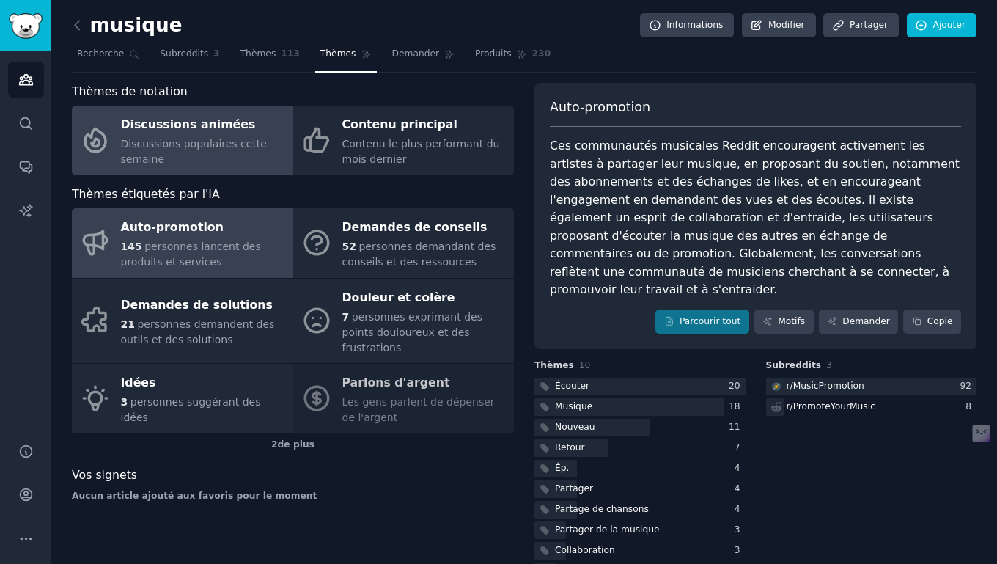
click at [183, 119] on font "Discussions animées" at bounding box center [188, 124] width 135 height 14
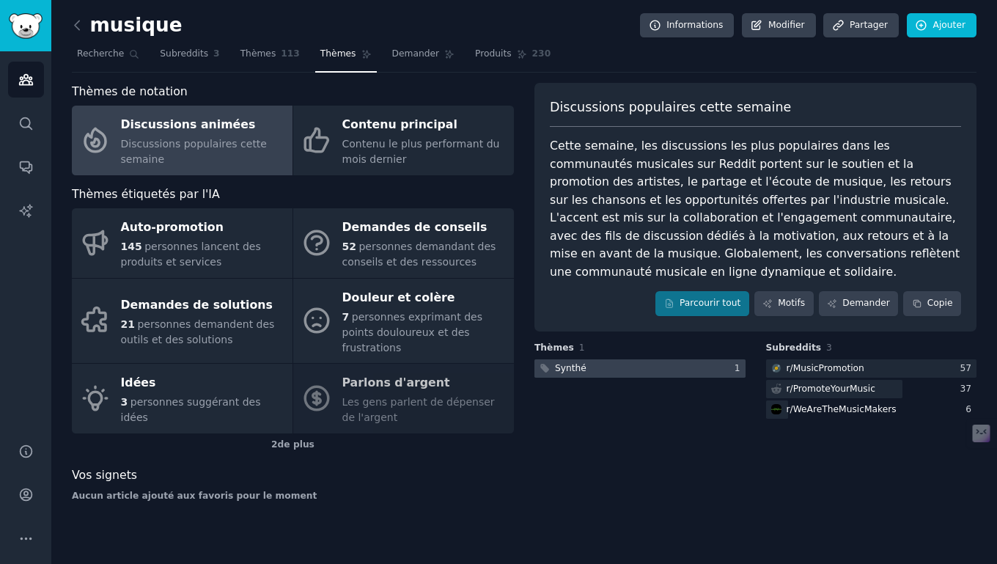
click at [581, 372] on font "Synthé" at bounding box center [571, 368] width 32 height 10
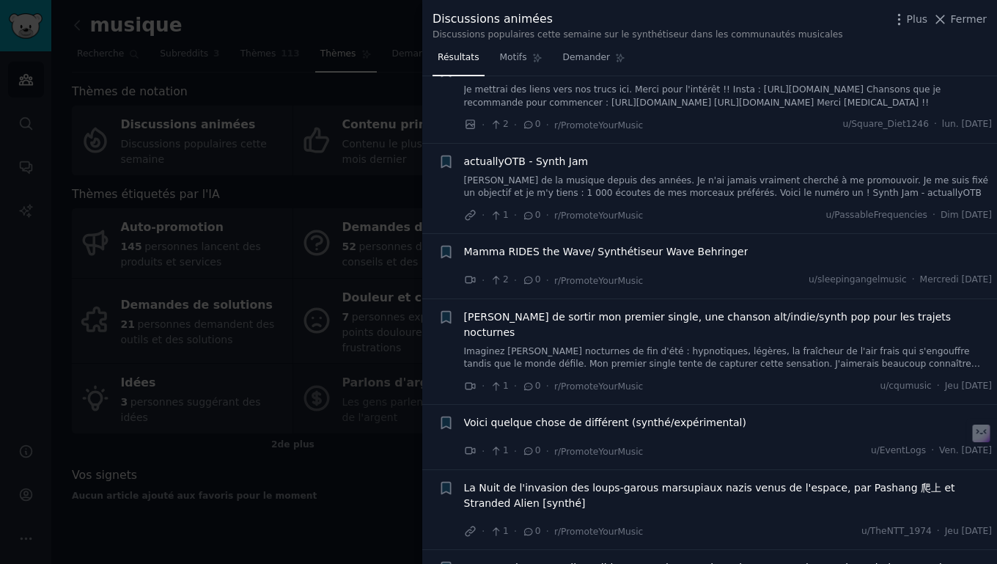
scroll to position [4163, 0]
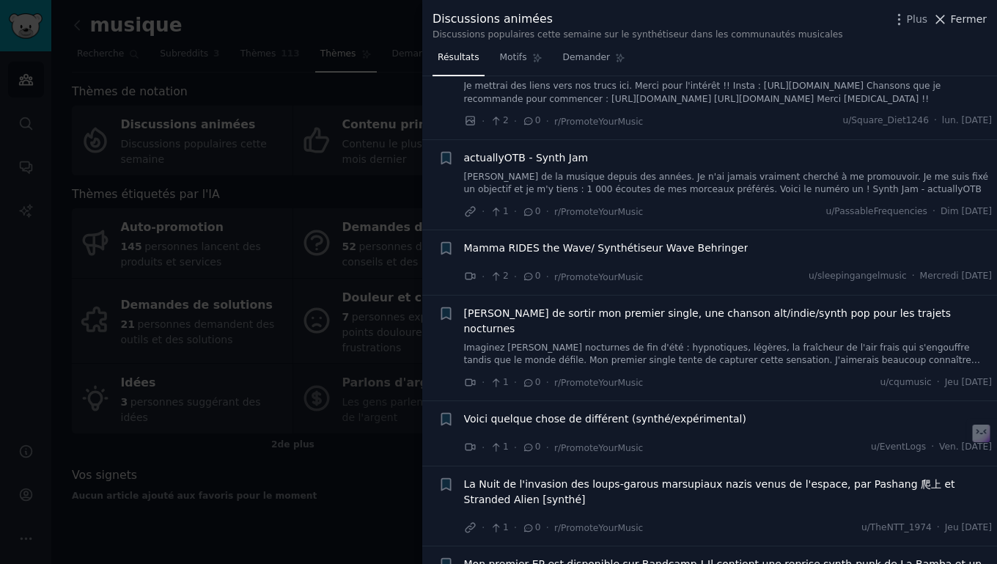
click at [938, 23] on icon at bounding box center [940, 19] width 15 height 15
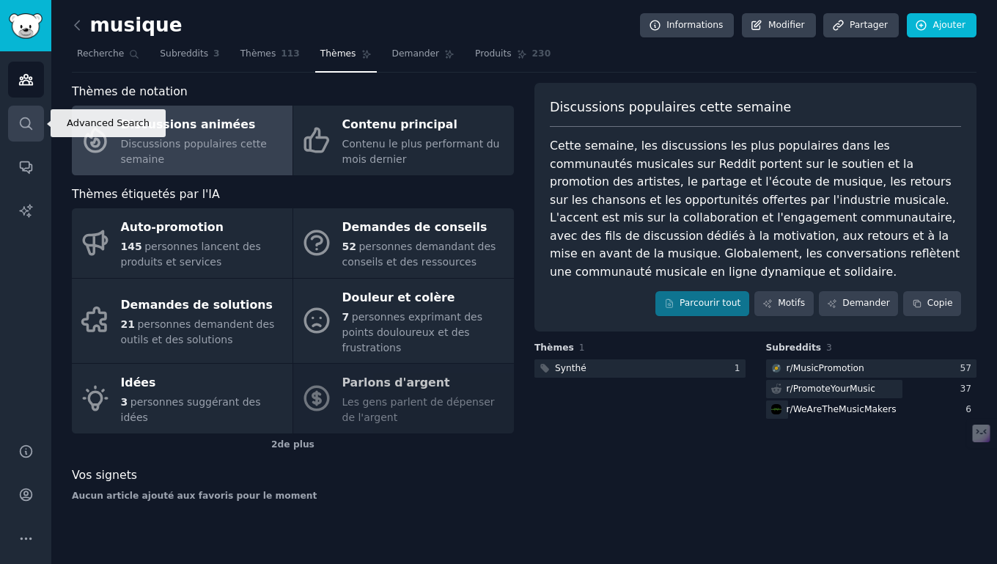
click at [32, 127] on icon "Barre latérale" at bounding box center [25, 123] width 15 height 15
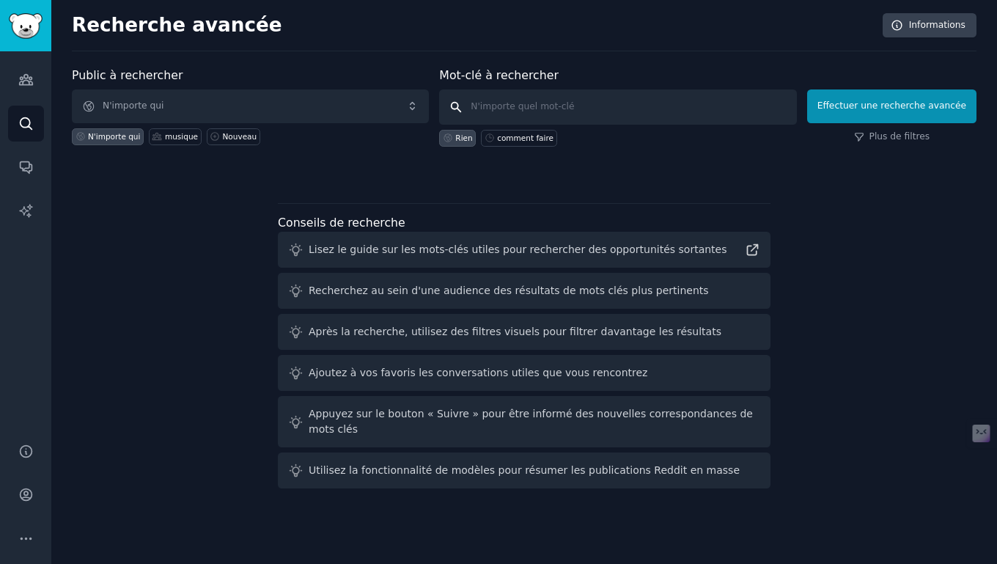
click at [538, 102] on input "text" at bounding box center [617, 106] width 357 height 35
type input "music"
click button "Effectuer une recherche avancée" at bounding box center [891, 106] width 169 height 34
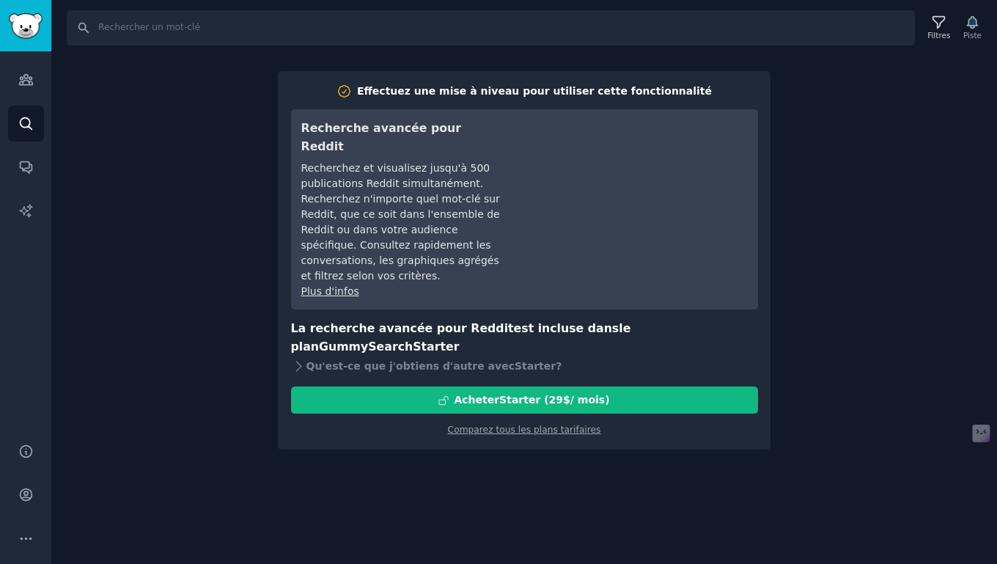
click at [847, 292] on div "Recherche Filtres Piste Effectuez une mise à niveau pour utiliser cette fonctio…" at bounding box center [524, 282] width 946 height 564
click at [221, 239] on div "Recherche Filtres Piste Effectuez une mise à niveau pour utiliser cette fonctio…" at bounding box center [524, 282] width 946 height 564
click at [246, 108] on div "Recherche Filtres Piste Effectuez une mise à niveau pour utiliser cette fonctio…" at bounding box center [524, 282] width 946 height 564
click at [803, 293] on div "Recherche Filtres Piste Effectuez une mise à niveau pour utiliser cette fonctio…" at bounding box center [524, 282] width 946 height 564
